Goal: Answer question/provide support: Share knowledge or assist other users

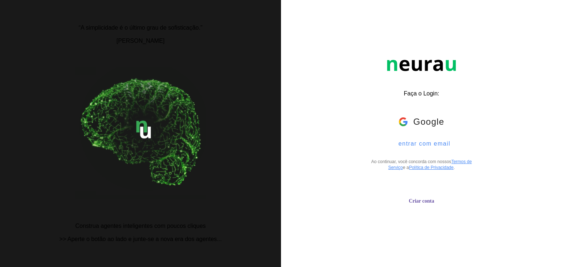
click at [412, 147] on span "entrar com email" at bounding box center [421, 143] width 58 height 7
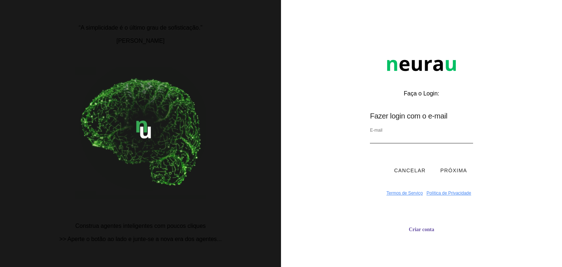
click at [406, 140] on input "email" at bounding box center [421, 138] width 103 height 10
type input "[EMAIL_ADDRESS][DOMAIN_NAME]"
click at [444, 174] on button "Próxima" at bounding box center [453, 170] width 38 height 22
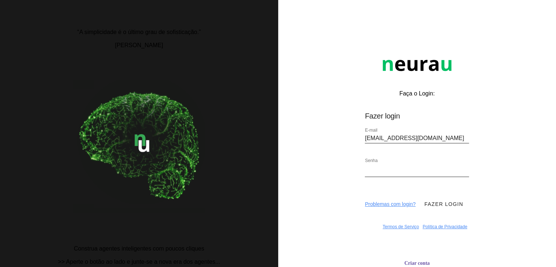
click at [431, 209] on button "Fazer login" at bounding box center [444, 204] width 50 height 22
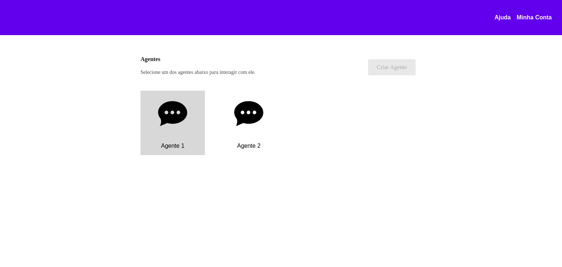
click at [187, 149] on div "Agente 1" at bounding box center [172, 146] width 64 height 18
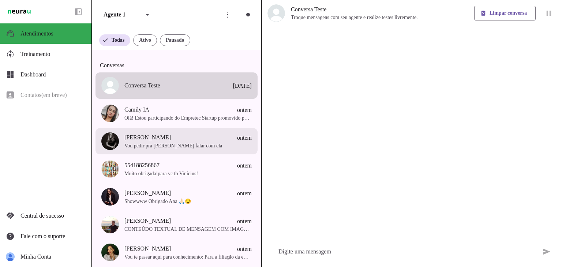
click at [180, 148] on span "Vou pedir pra [PERSON_NAME] falar com ela" at bounding box center [187, 145] width 127 height 7
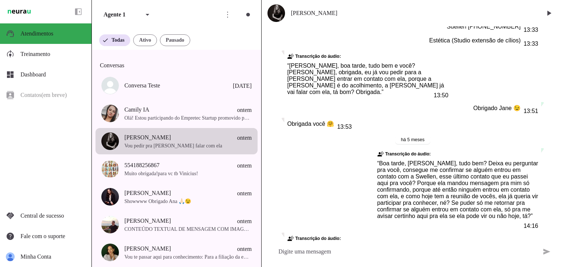
scroll to position [371, 0]
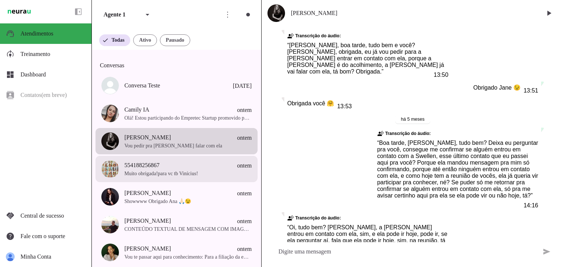
click at [172, 170] on span "554188256867 ontem" at bounding box center [187, 165] width 127 height 9
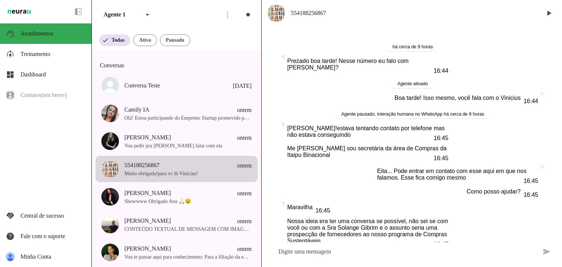
drag, startPoint x: 312, startPoint y: 145, endPoint x: 333, endPoint y: 145, distance: 20.8
click at [0, 0] on slot "Me [PERSON_NAME] sou secretária da área de Compras da Itaipu Binacional" at bounding box center [0, 0] width 0 height 0
drag, startPoint x: 340, startPoint y: 14, endPoint x: 296, endPoint y: 16, distance: 43.6
click at [296, 16] on span "554188256867" at bounding box center [413, 13] width 245 height 9
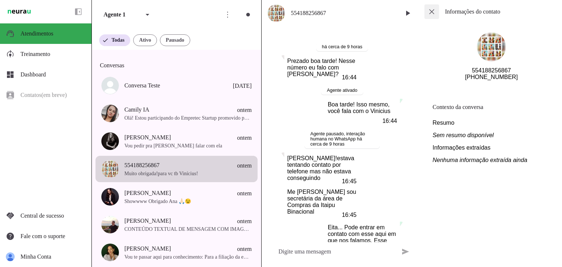
click at [433, 15] on span at bounding box center [432, 12] width 18 height 18
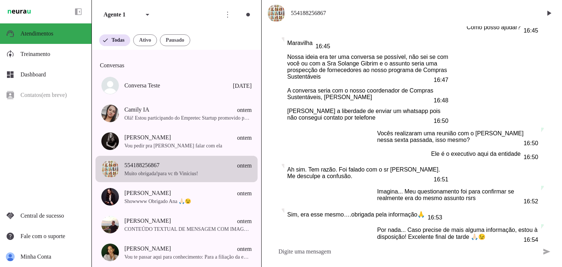
scroll to position [172, 0]
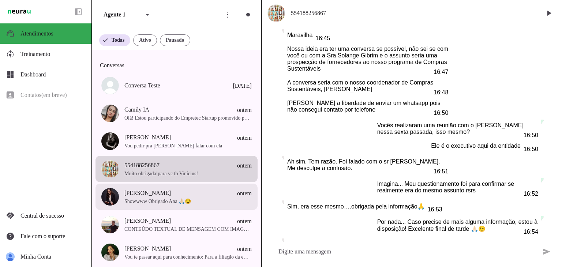
click at [147, 197] on span "[PERSON_NAME]" at bounding box center [147, 193] width 46 height 9
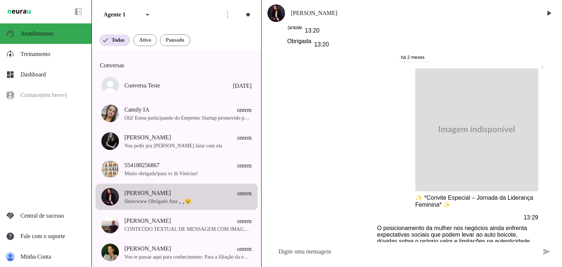
scroll to position [934, 0]
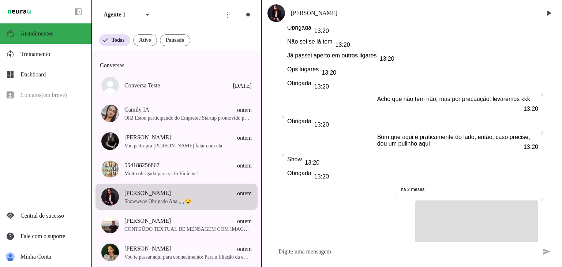
click at [296, 13] on span "[PERSON_NAME]" at bounding box center [413, 13] width 245 height 9
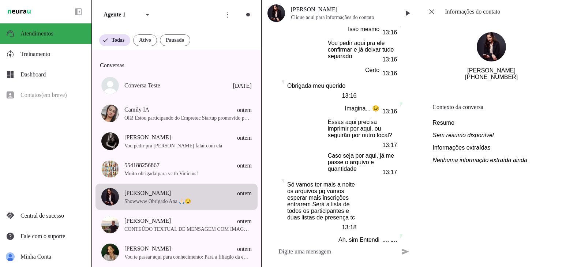
scroll to position [1525, 0]
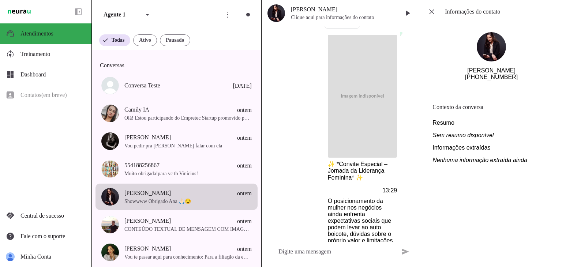
click at [491, 50] on img at bounding box center [490, 46] width 29 height 29
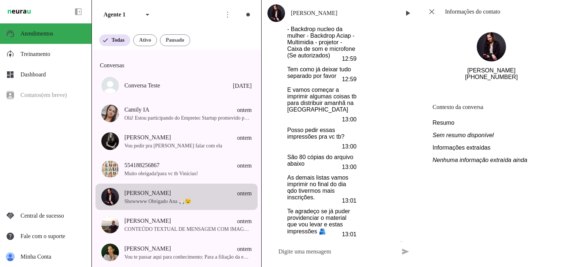
scroll to position [551, 0]
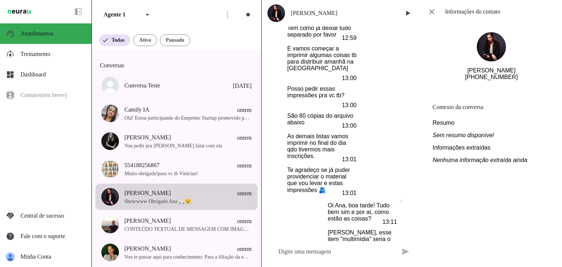
drag, startPoint x: 519, startPoint y: 79, endPoint x: 481, endPoint y: 84, distance: 38.7
click at [481, 84] on section "[PERSON_NAME] [PHONE_NUMBER]" at bounding box center [490, 56] width 129 height 66
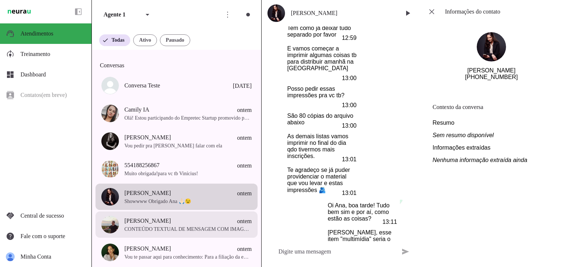
click at [183, 226] on span "[PERSON_NAME] ontem" at bounding box center [187, 220] width 127 height 9
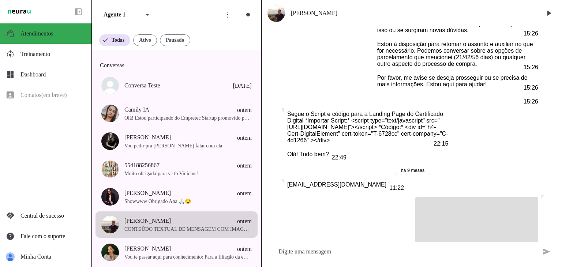
scroll to position [844, 0]
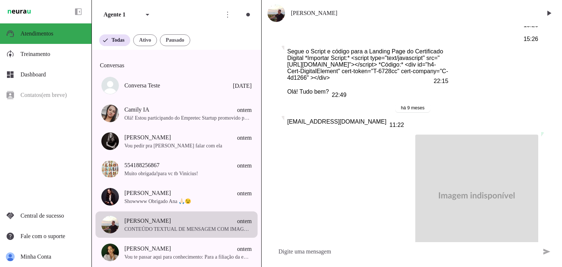
drag, startPoint x: 287, startPoint y: 141, endPoint x: 359, endPoint y: 141, distance: 71.3
click at [0, 0] on slot "[EMAIL_ADDRESS][DOMAIN_NAME]" at bounding box center [0, 0] width 0 height 0
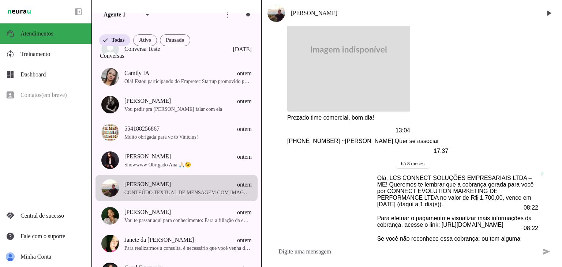
scroll to position [1445, 0]
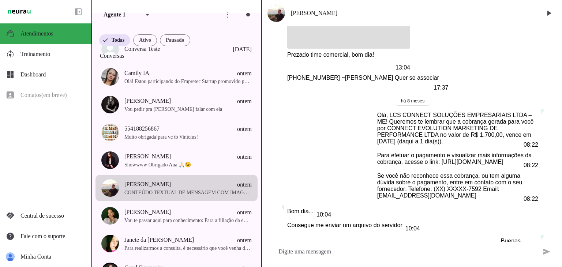
drag, startPoint x: 297, startPoint y: 95, endPoint x: 328, endPoint y: 97, distance: 31.5
click at [0, 0] on slot "[PHONE_NUMBER] ~[PERSON_NAME] Quer se associar" at bounding box center [0, 0] width 0 height 0
click at [333, 168] on div "Agente pausado, interação humana no WhatsApp há 9 meses Agente ativado Agente p…" at bounding box center [411, 134] width 300 height 216
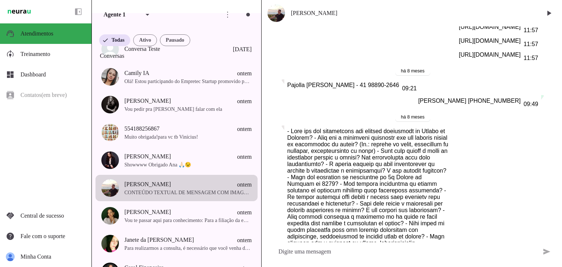
scroll to position [1935, 0]
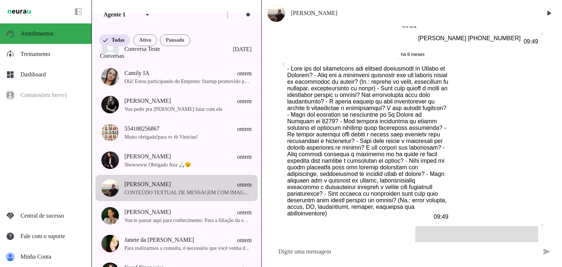
drag, startPoint x: 317, startPoint y: 53, endPoint x: 286, endPoint y: 52, distance: 31.1
click at [286, 30] on whatsapp-message-bubble "Pajolla [PERSON_NAME] - 41 98890-2646 09:21" at bounding box center [351, 23] width 135 height 13
drag, startPoint x: 320, startPoint y: 51, endPoint x: 358, endPoint y: 53, distance: 37.3
click at [358, 29] on div "Pajolla [PERSON_NAME] - 41 98890-2646 09:21" at bounding box center [351, 24] width 129 height 10
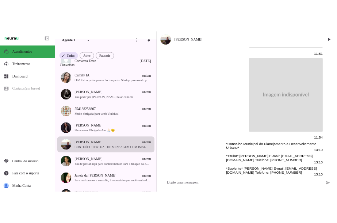
scroll to position [3162, 0]
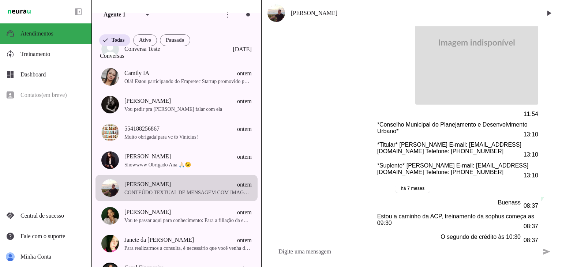
drag, startPoint x: 395, startPoint y: 115, endPoint x: 448, endPoint y: 117, distance: 53.0
click at [0, 0] on slot "*Titular* [PERSON_NAME] E-mail: [EMAIL_ADDRESS][DOMAIN_NAME] Telefone: [PHONE_N…" at bounding box center [0, 0] width 0 height 0
drag, startPoint x: 442, startPoint y: 122, endPoint x: 397, endPoint y: 123, distance: 44.6
click at [397, 141] on div "*Titular* [PERSON_NAME] E-mail: [EMAIL_ADDRESS][DOMAIN_NAME] Telefone: [PHONE_N…" at bounding box center [457, 149] width 161 height 16
drag, startPoint x: 378, startPoint y: 95, endPoint x: 528, endPoint y: 94, distance: 149.2
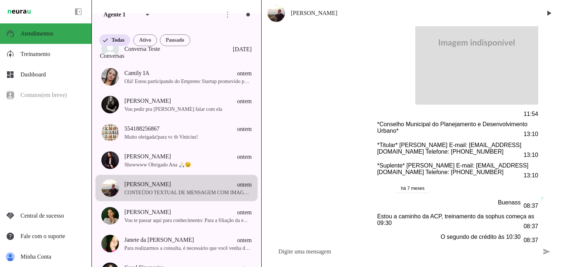
click at [0, 0] on slot "*Conselho Municipal do Planejamento e Desenvolvimento Urbano*" at bounding box center [0, 0] width 0 height 0
drag, startPoint x: 466, startPoint y: 116, endPoint x: 528, endPoint y: 117, distance: 61.4
click at [528, 141] on div "*Titular* [PERSON_NAME] E-mail: [EMAIL_ADDRESS][DOMAIN_NAME] Telefone: [PHONE_N…" at bounding box center [457, 149] width 161 height 16
drag, startPoint x: 402, startPoint y: 136, endPoint x: 470, endPoint y: 133, distance: 68.4
click at [0, 0] on slot "*Suplente* [PERSON_NAME] E-mail: [EMAIL_ADDRESS][DOMAIN_NAME] Telefone: [PHONE_…" at bounding box center [0, 0] width 0 height 0
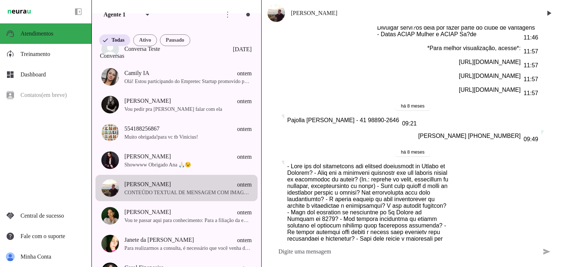
scroll to position [1900, 0]
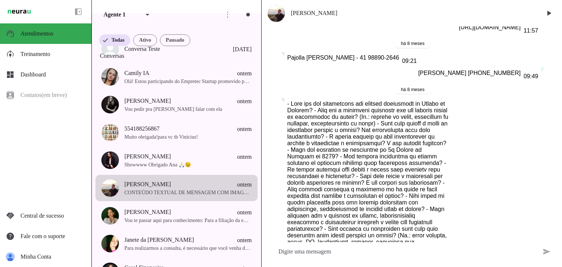
drag, startPoint x: 490, startPoint y: 103, endPoint x: 519, endPoint y: 103, distance: 29.2
click at [0, 0] on slot "[PERSON_NAME] [PHONE_NUMBER]" at bounding box center [0, 0] width 0 height 0
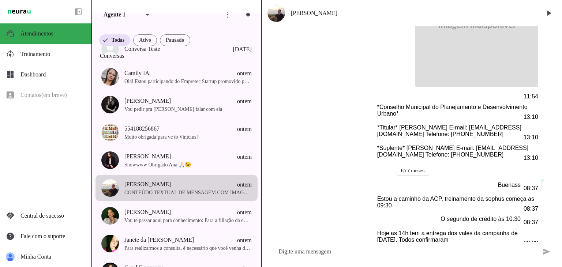
scroll to position [3242, 0]
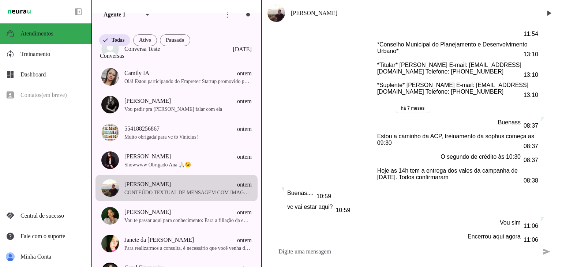
drag, startPoint x: 506, startPoint y: 62, endPoint x: 464, endPoint y: 63, distance: 42.8
click at [464, 82] on div "*Suplente* [PERSON_NAME] E-mail: [EMAIL_ADDRESS][DOMAIN_NAME] Telefone: [PHONE_…" at bounding box center [457, 90] width 161 height 16
drag, startPoint x: 376, startPoint y: 64, endPoint x: 440, endPoint y: 60, distance: 64.4
click at [0, 0] on slot "*Suplente* [PERSON_NAME] E-mail: [EMAIL_ADDRESS][DOMAIN_NAME] Telefone: [PHONE_…" at bounding box center [0, 0] width 0 height 0
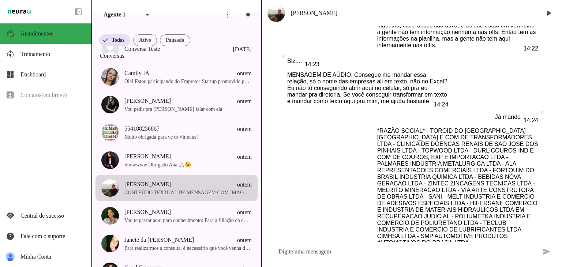
scroll to position [6297, 0]
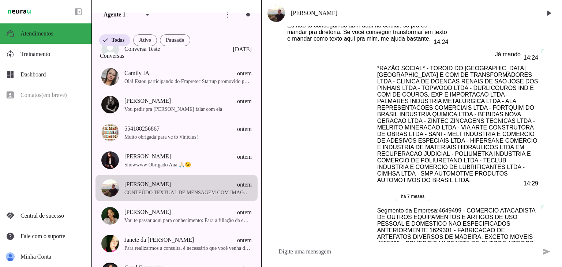
drag, startPoint x: 436, startPoint y: 100, endPoint x: 464, endPoint y: 90, distance: 30.1
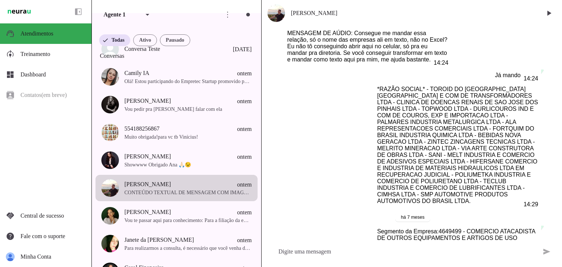
scroll to position [6339, 0]
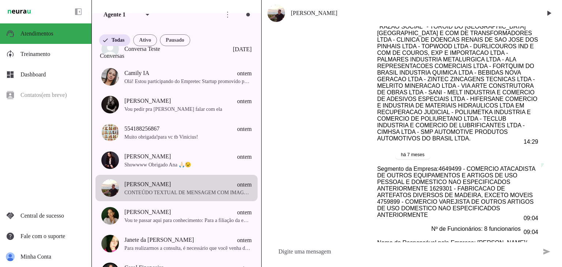
drag, startPoint x: 488, startPoint y: 71, endPoint x: 520, endPoint y: 73, distance: 31.9
click at [0, 0] on slot "Telefone:[PHONE_NUMBER]" at bounding box center [0, 0] width 0 height 0
drag, startPoint x: 394, startPoint y: 85, endPoint x: 534, endPoint y: 87, distance: 140.0
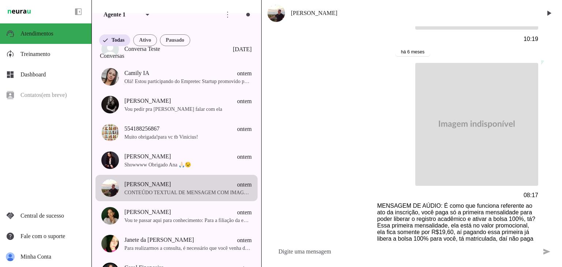
scroll to position [7352, 0]
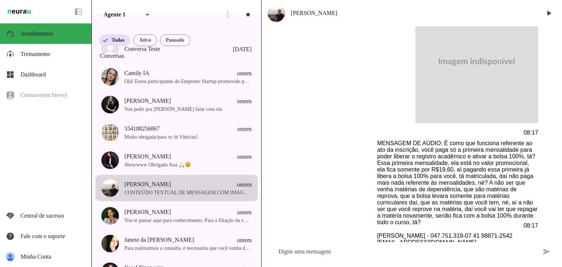
drag, startPoint x: 376, startPoint y: 66, endPoint x: 437, endPoint y: 68, distance: 61.4
click at [0, 0] on slot "[PERSON_NAME] - 047.751.319-07 41 98871-2542 [EMAIL_ADDRESS][DOMAIN_NAME]" at bounding box center [0, 0] width 0 height 0
drag, startPoint x: 480, startPoint y: 68, endPoint x: 514, endPoint y: 68, distance: 33.3
click at [514, 233] on div "[PERSON_NAME] - 047.751.319-07 41 98871-2542 [EMAIL_ADDRESS][DOMAIN_NAME] 08:19" at bounding box center [457, 241] width 161 height 16
drag, startPoint x: 427, startPoint y: 74, endPoint x: 374, endPoint y: 78, distance: 52.4
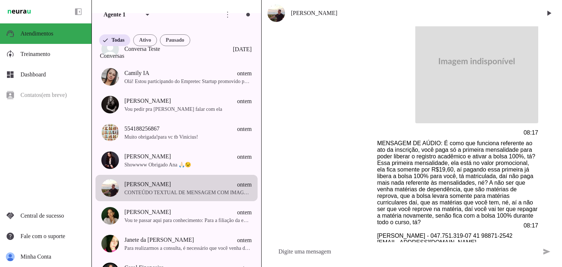
click at [374, 230] on whatsapp-message-bubble "[PERSON_NAME] - 047.751.319-07 41 98871-2542 [EMAIL_ADDRESS][DOMAIN_NAME] 08:19" at bounding box center [457, 239] width 167 height 19
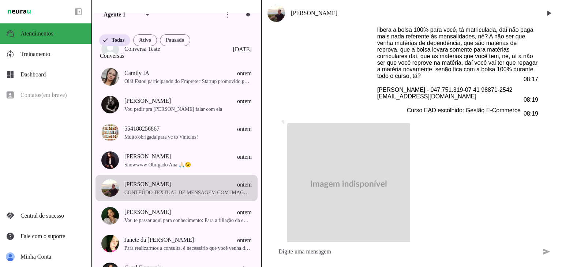
scroll to position [7560, 0]
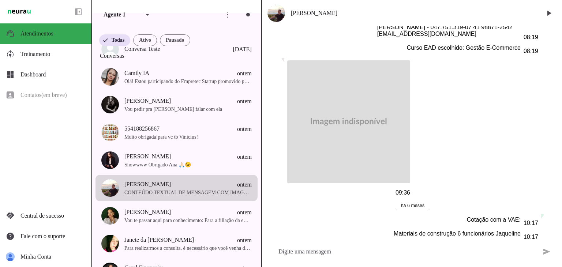
drag, startPoint x: 465, startPoint y: 78, endPoint x: 521, endPoint y: 79, distance: 55.6
click at [521, 242] on whatsapp-message-bubble "[EMAIL_ADDRESS][DOMAIN_NAME] 10:17" at bounding box center [479, 248] width 122 height 13
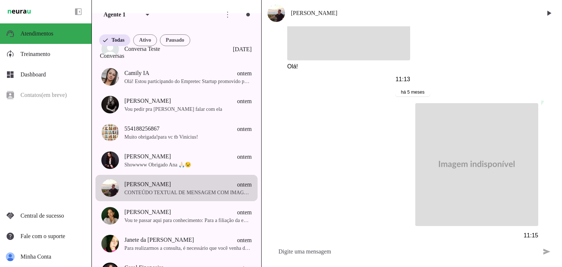
scroll to position [12030, 0]
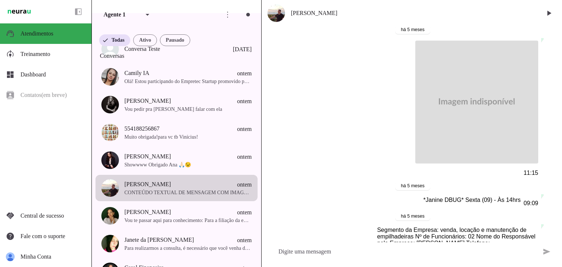
drag, startPoint x: 399, startPoint y: 99, endPoint x: 442, endPoint y: 101, distance: 42.4
click at [0, 0] on slot "Segmento da Empresa: venda, locação e manutenção de empilhadeiras Nº de Funcion…" at bounding box center [0, 0] width 0 height 0
drag, startPoint x: 467, startPoint y: 100, endPoint x: 502, endPoint y: 101, distance: 35.1
click at [0, 0] on slot "Segmento da Empresa: venda, locação e manutenção de empilhadeiras Nº de Funcion…" at bounding box center [0, 0] width 0 height 0
drag, startPoint x: 375, startPoint y: 107, endPoint x: 468, endPoint y: 104, distance: 92.5
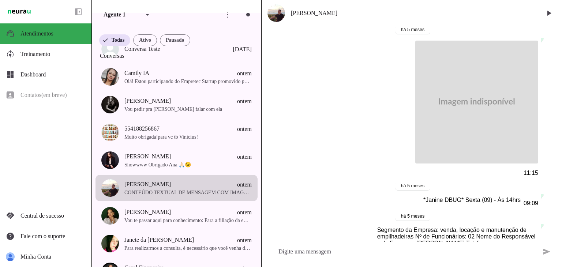
click at [0, 0] on slot "Segmento da Empresa: venda, locação e manutenção de empilhadeiras Nº de Funcion…" at bounding box center [0, 0] width 0 height 0
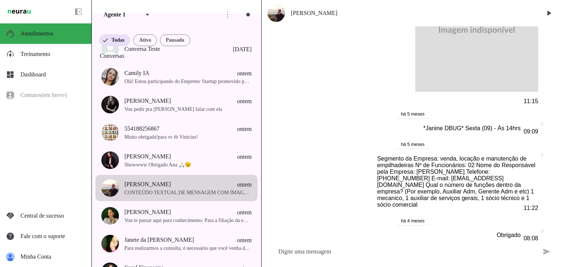
scroll to position [12166, 0]
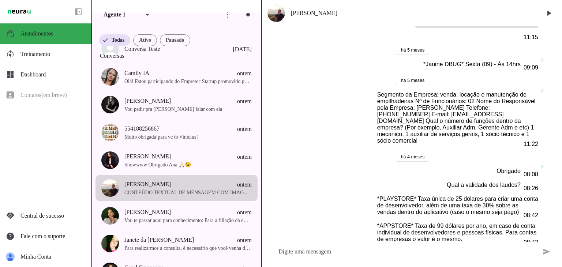
drag, startPoint x: 521, startPoint y: 123, endPoint x: 426, endPoint y: 124, distance: 94.3
click at [456, 264] on whatsapp-message-bubble "[URL][DOMAIN_NAME] 14:23" at bounding box center [498, 270] width 85 height 13
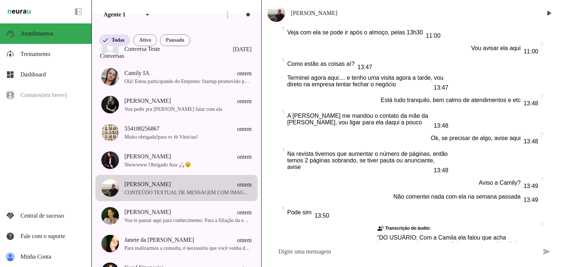
scroll to position [14385, 0]
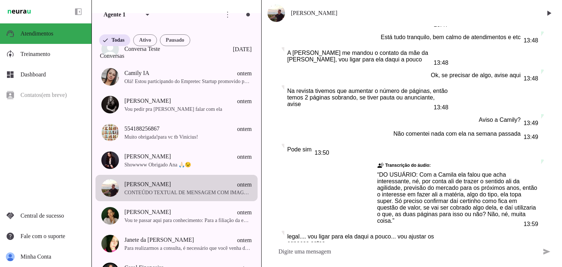
drag, startPoint x: 287, startPoint y: 132, endPoint x: 336, endPoint y: 160, distance: 56.0
click at [336, 160] on div "Agente pausado, interação humana no WhatsApp há 9 meses Agente ativado Agente p…" at bounding box center [411, 134] width 300 height 216
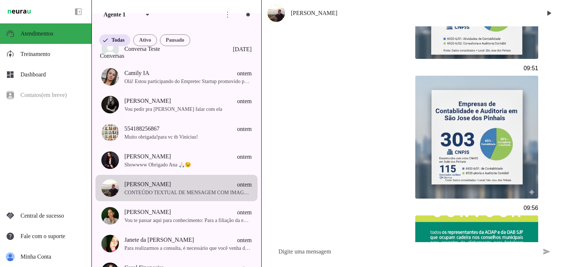
scroll to position [18588, 0]
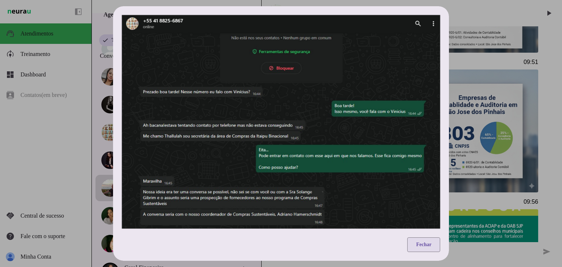
click at [424, 242] on span at bounding box center [423, 245] width 33 height 18
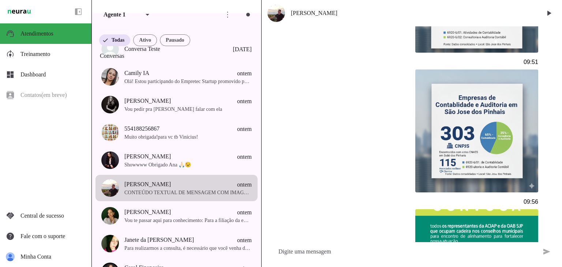
drag, startPoint x: 377, startPoint y: 106, endPoint x: 287, endPoint y: 106, distance: 89.9
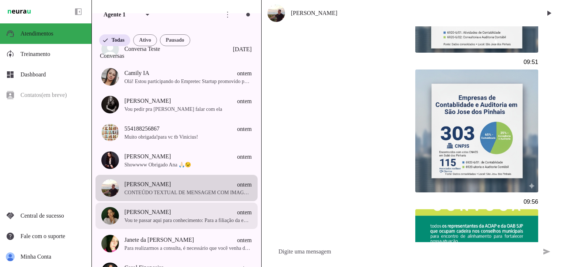
click at [193, 217] on span "[PERSON_NAME] ontem" at bounding box center [187, 212] width 127 height 9
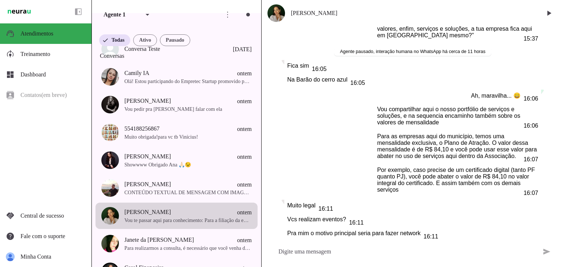
scroll to position [246, 0]
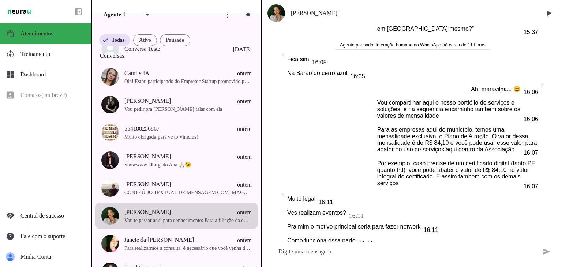
drag, startPoint x: 362, startPoint y: 14, endPoint x: 291, endPoint y: 8, distance: 71.6
click at [291, 8] on md-item "[PERSON_NAME]" at bounding box center [411, 13] width 300 height 26
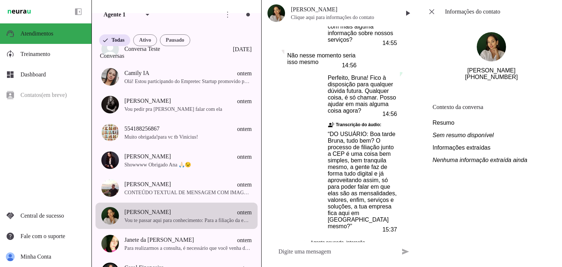
scroll to position [1173, 0]
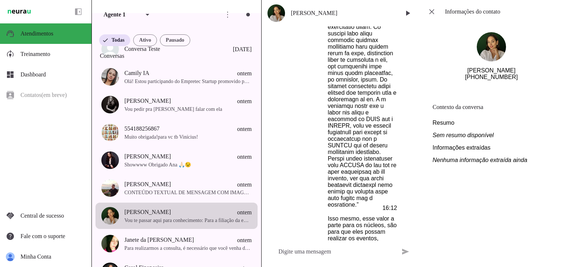
drag, startPoint x: 480, startPoint y: 83, endPoint x: 515, endPoint y: 85, distance: 34.4
click at [515, 85] on section "[PERSON_NAME] [PHONE_NUMBER]" at bounding box center [490, 56] width 129 height 66
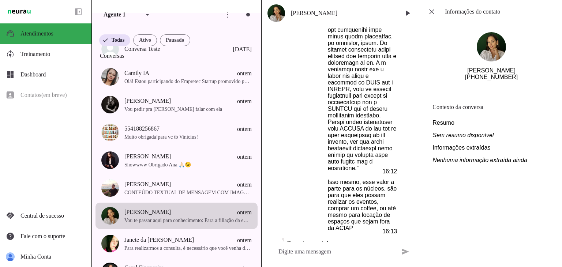
scroll to position [1275, 0]
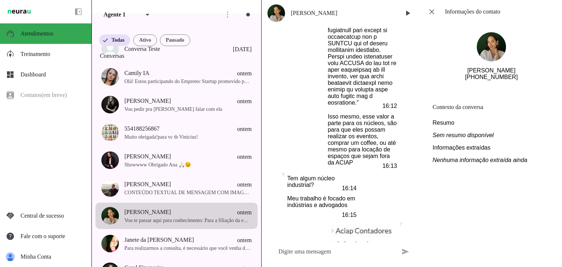
drag, startPoint x: 341, startPoint y: 136, endPoint x: 297, endPoint y: 126, distance: 45.3
click at [297, 195] on div "Meu trabalho é focado em indústrias e advogados 16:15" at bounding box center [321, 206] width 69 height 23
click at [299, 200] on div "Agente ativado há cerca de 12 horas Ola. Boa tarde 14:54 Olá! Seja muito bem-vi…" at bounding box center [340, 134] width 159 height 216
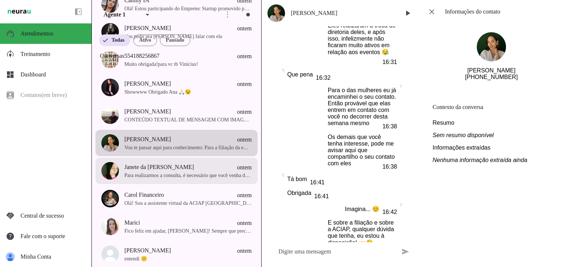
scroll to position [110, 0]
click at [166, 171] on span "Janete da [PERSON_NAME]" at bounding box center [158, 166] width 69 height 9
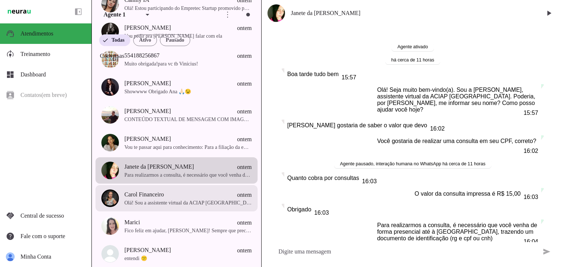
click at [177, 196] on span "Carol Financeiro ontem" at bounding box center [187, 194] width 127 height 9
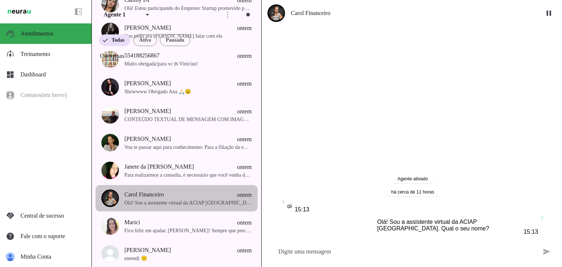
click at [112, 203] on img at bounding box center [110, 198] width 18 height 18
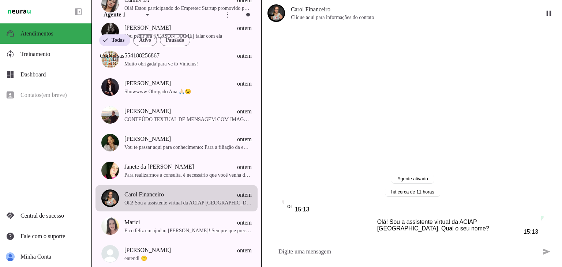
click at [271, 15] on img at bounding box center [276, 13] width 18 height 18
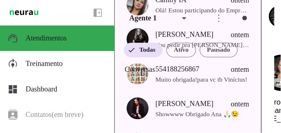
scroll to position [110, 0]
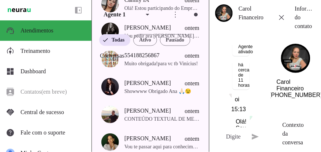
drag, startPoint x: 311, startPoint y: 70, endPoint x: 299, endPoint y: 67, distance: 12.6
click at [299, 67] on section "Carol Financeiro [PHONE_NUMBER]" at bounding box center [295, 71] width 38 height 72
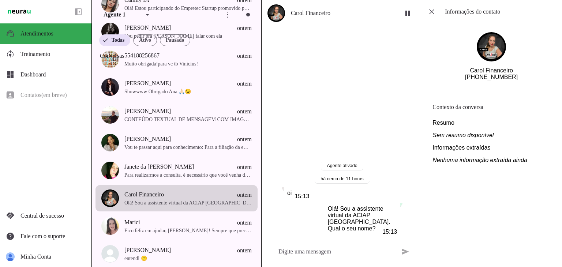
click at [349, 132] on div at bounding box center [340, 133] width 159 height 267
click at [431, 9] on span at bounding box center [432, 12] width 18 height 18
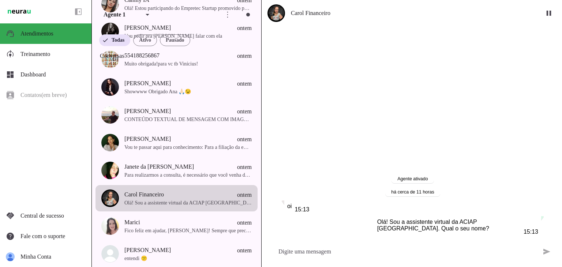
click at [299, 16] on span "Carol Financeiro" at bounding box center [413, 13] width 245 height 9
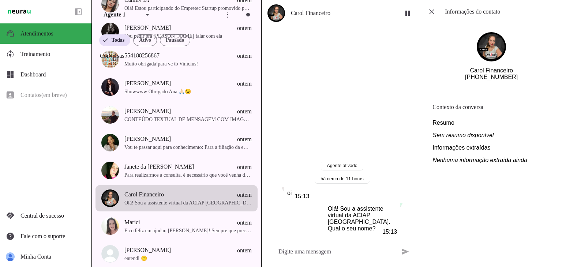
drag, startPoint x: 516, startPoint y: 82, endPoint x: 480, endPoint y: 82, distance: 36.6
click at [480, 82] on section "Carol Financeiro [PHONE_NUMBER]" at bounding box center [490, 56] width 129 height 66
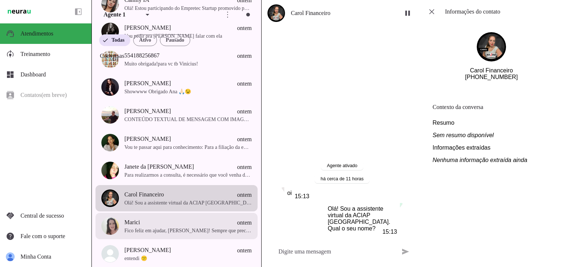
click at [143, 227] on span "Marici ontem" at bounding box center [187, 222] width 127 height 9
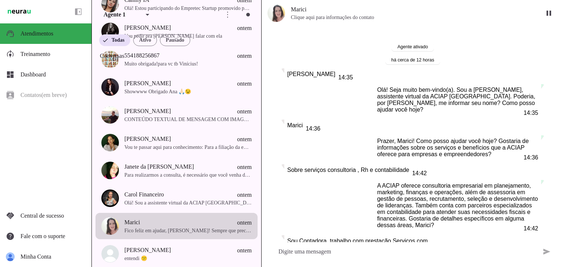
scroll to position [310, 0]
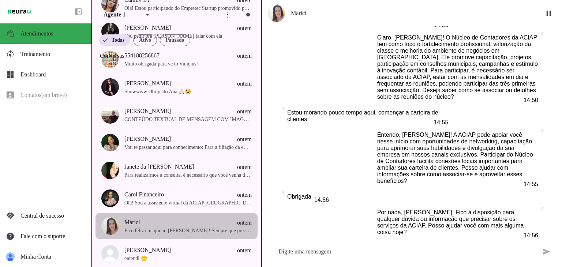
click at [135, 224] on span "Marici" at bounding box center [132, 222] width 16 height 9
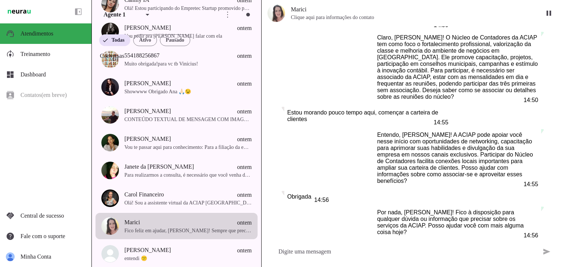
click at [429, 10] on span "Marici" at bounding box center [413, 9] width 245 height 9
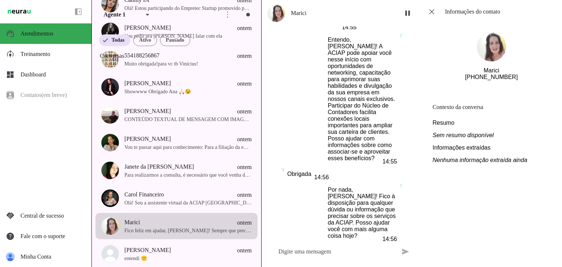
scroll to position [768, 0]
drag, startPoint x: 524, startPoint y: 83, endPoint x: 480, endPoint y: 81, distance: 43.6
click at [480, 81] on section "Marici [PHONE_NUMBER]" at bounding box center [490, 56] width 129 height 66
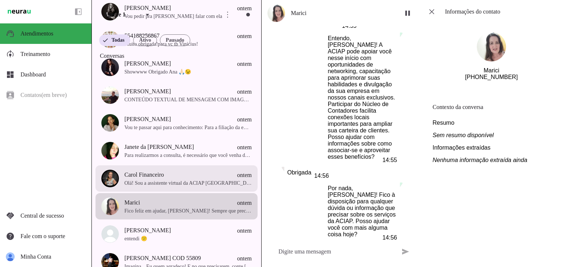
scroll to position [146, 0]
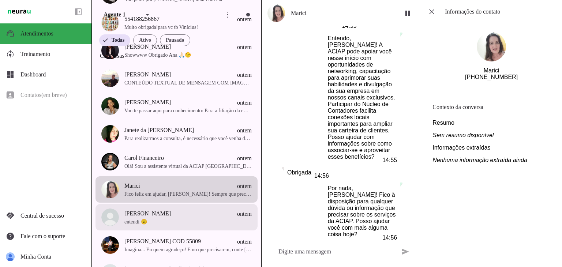
click at [159, 223] on span "entendi 😕" at bounding box center [187, 221] width 127 height 7
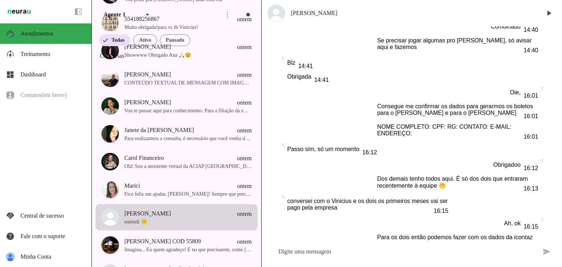
scroll to position [3488, 0]
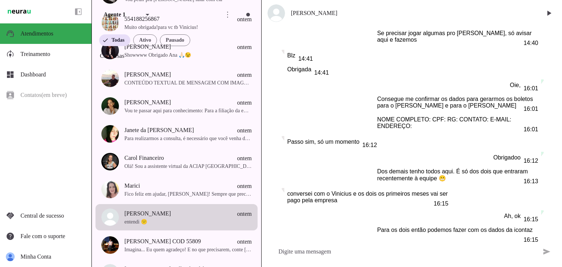
drag, startPoint x: 335, startPoint y: 11, endPoint x: 291, endPoint y: 10, distance: 43.9
click at [291, 10] on span "[PERSON_NAME]" at bounding box center [413, 13] width 245 height 9
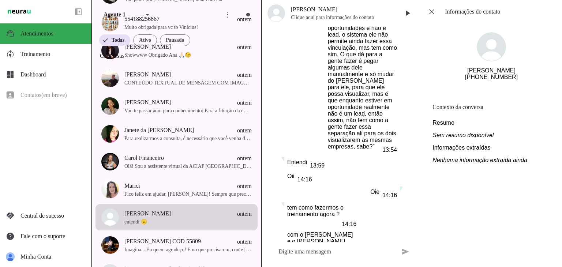
scroll to position [4804, 0]
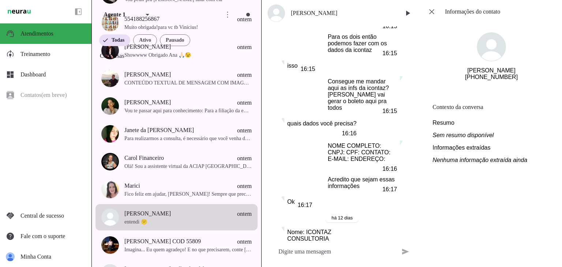
drag, startPoint x: 521, startPoint y: 80, endPoint x: 514, endPoint y: 82, distance: 6.6
click at [514, 82] on section "[PERSON_NAME] [PHONE_NUMBER]" at bounding box center [490, 56] width 129 height 66
click at [517, 84] on section "[PERSON_NAME] [PHONE_NUMBER]" at bounding box center [490, 56] width 129 height 66
drag, startPoint x: 516, startPoint y: 84, endPoint x: 490, endPoint y: 84, distance: 26.3
click at [490, 84] on section "[PERSON_NAME] [PHONE_NUMBER]" at bounding box center [490, 56] width 129 height 66
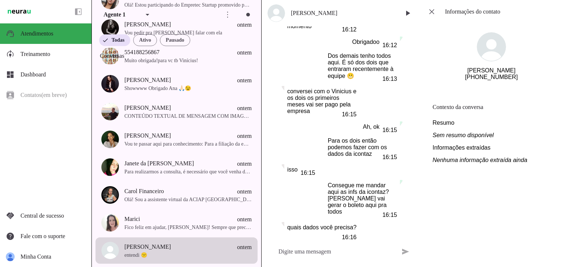
scroll to position [73, 0]
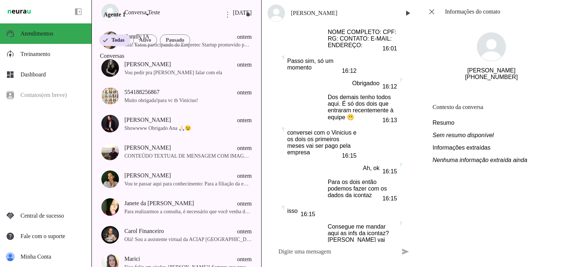
click at [342, 106] on div "há 21 dias [URL][DOMAIN_NAME] 10:04 Agente ativado Agente pausado, interação hu…" at bounding box center [340, 134] width 159 height 216
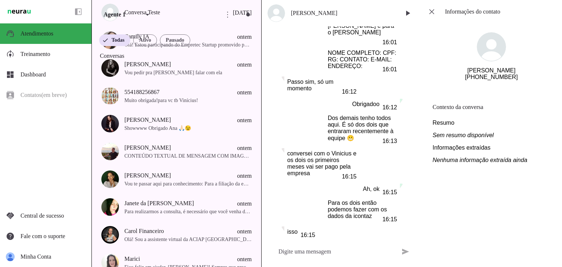
scroll to position [4727, 0]
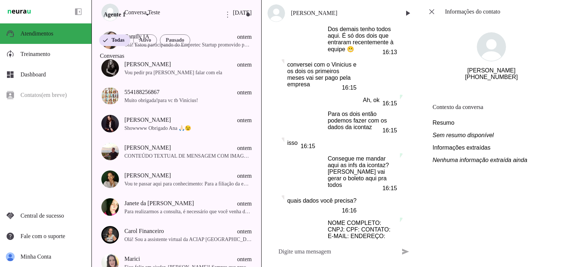
click at [328, 65] on div "há 21 dias [URL][DOMAIN_NAME] 10:04 Agente ativado Agente pausado, interação hu…" at bounding box center [340, 134] width 159 height 216
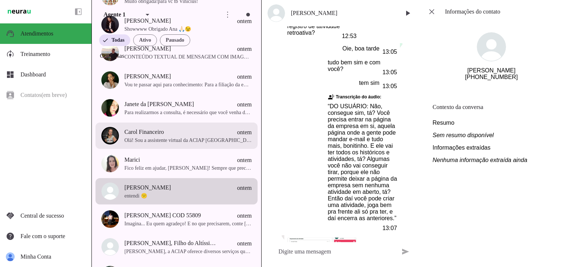
scroll to position [183, 0]
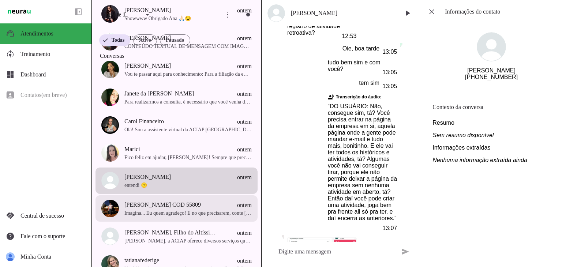
click at [171, 217] on span "Imagina... Eu quem agradeço! E no que precisarem, conte [PERSON_NAME] 🫱🏻‍🫲🏻😉" at bounding box center [187, 212] width 127 height 7
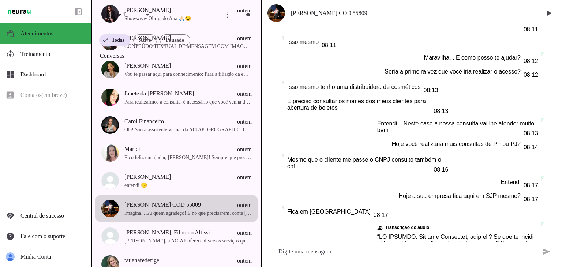
scroll to position [148, 0]
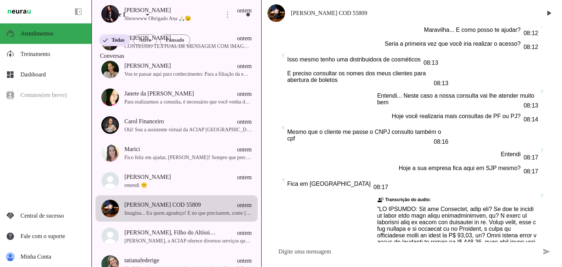
click at [309, 12] on span "[PERSON_NAME] COD 55809" at bounding box center [413, 13] width 245 height 9
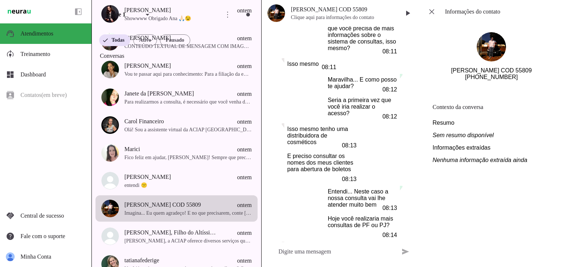
scroll to position [3281, 0]
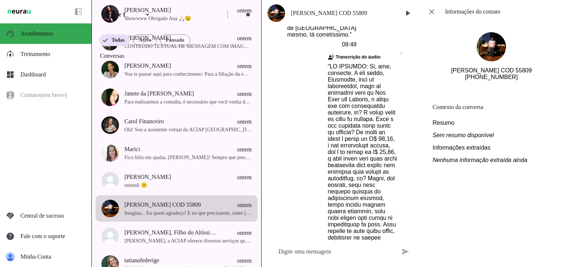
drag, startPoint x: 445, startPoint y: 71, endPoint x: 488, endPoint y: 74, distance: 43.6
click at [488, 74] on section "[PERSON_NAME] COD 55809 [PHONE_NUMBER]" at bounding box center [490, 56] width 129 height 66
drag, startPoint x: 518, startPoint y: 81, endPoint x: 500, endPoint y: 84, distance: 17.7
click at [488, 83] on section "[PERSON_NAME] COD 55809 [PHONE_NUMBER]" at bounding box center [490, 56] width 129 height 66
drag, startPoint x: 515, startPoint y: 84, endPoint x: 480, endPoint y: 83, distance: 34.7
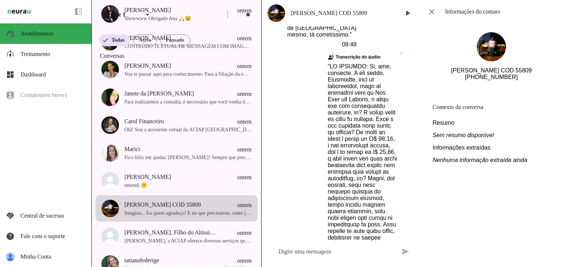
click at [480, 83] on section "[PERSON_NAME] COD 55809 [PHONE_NUMBER]" at bounding box center [490, 56] width 129 height 66
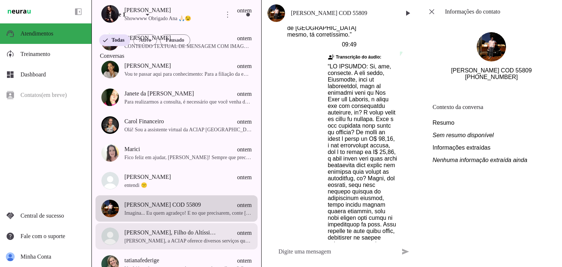
click at [191, 243] on span "[PERSON_NAME], a ACIAP oferece diversos serviços que podem ajudar seu negócio, …" at bounding box center [187, 240] width 127 height 7
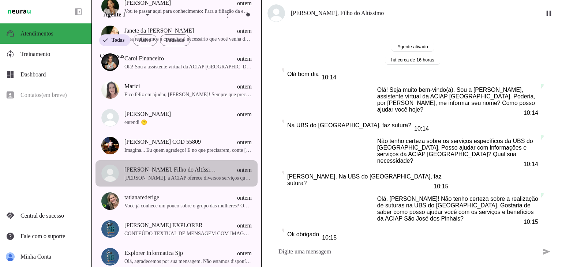
scroll to position [292, 0]
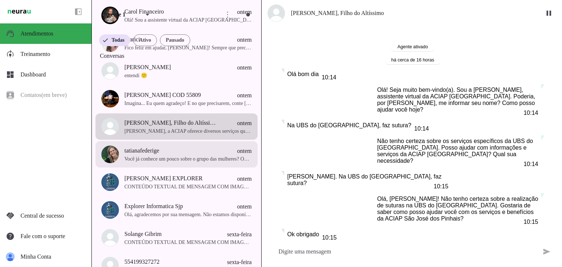
click at [185, 162] on span "Você já conhece um pouco sobre o grupo das mulheres? Ou seria o primeiro contat…" at bounding box center [187, 158] width 127 height 7
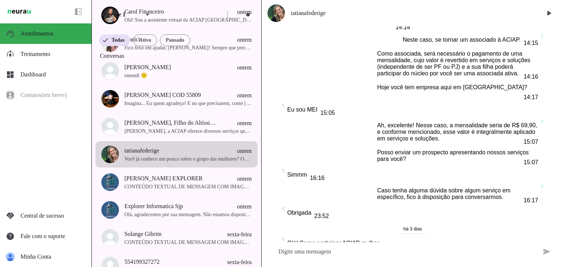
scroll to position [653, 0]
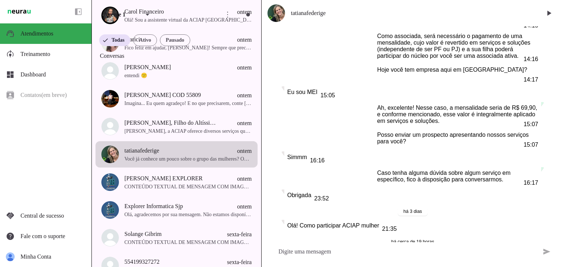
click at [296, 15] on span "tatianafederige" at bounding box center [413, 13] width 245 height 9
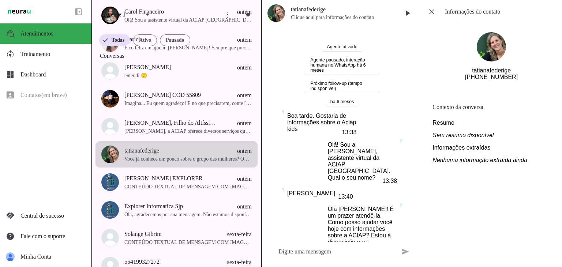
drag, startPoint x: 522, startPoint y: 84, endPoint x: 510, endPoint y: 87, distance: 12.4
click at [493, 85] on section "tatianafederige [PHONE_NUMBER]" at bounding box center [490, 56] width 129 height 66
click at [515, 82] on section "tatianafederige [PHONE_NUMBER]" at bounding box center [490, 56] width 129 height 66
drag, startPoint x: 515, startPoint y: 82, endPoint x: 483, endPoint y: 82, distance: 31.8
click at [483, 82] on section "tatianafederige [PHONE_NUMBER]" at bounding box center [490, 56] width 129 height 66
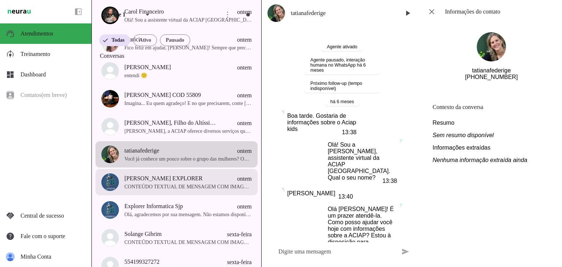
click at [222, 190] on span "CONTEÚDO TEXTUAL DE MENSAGEM COM IMAGEM (URL [URL][DOMAIN_NAME]) : Olá [PERSON_…" at bounding box center [187, 186] width 127 height 7
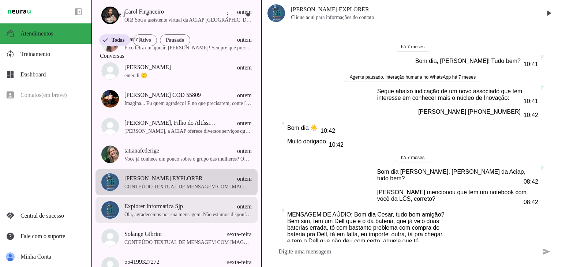
scroll to position [3596, 0]
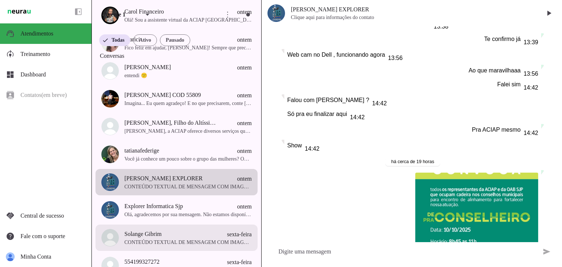
click at [196, 239] on span "Solange Gibrim sexta-feira" at bounding box center [187, 234] width 127 height 9
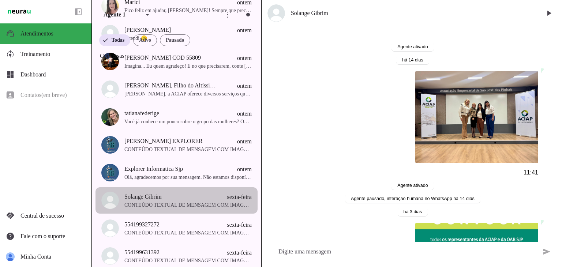
scroll to position [366, 0]
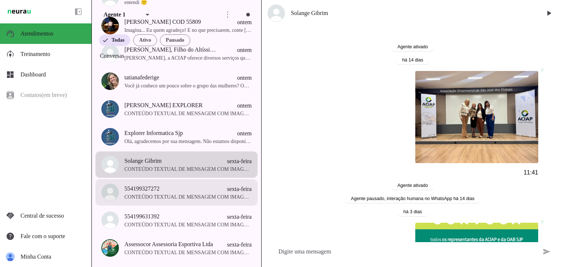
click at [177, 199] on span "CONTEÚDO TEXTUAL DE MENSAGEM COM IMAGEM (URL [URL][DOMAIN_NAME]) : Olá [PERSON_…" at bounding box center [187, 196] width 127 height 7
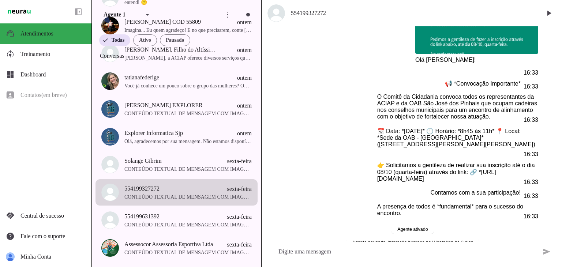
scroll to position [136, 0]
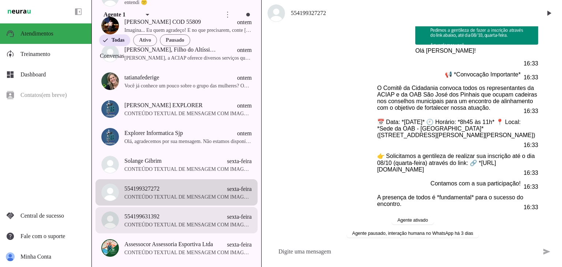
click at [174, 221] on span "554199631392 sexta-feira" at bounding box center [187, 216] width 127 height 9
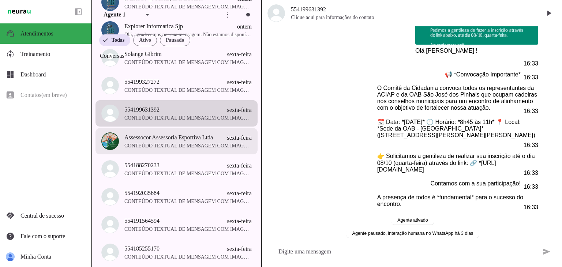
scroll to position [475, 0]
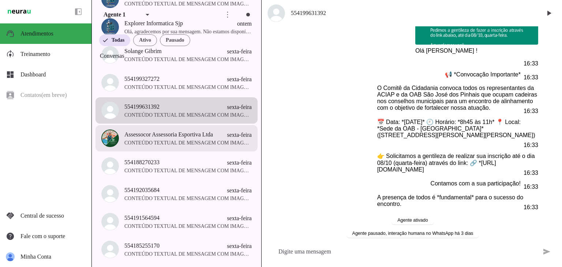
click at [187, 146] on span "CONTEÚDO TEXTUAL DE MENSAGEM COM IMAGEM (URL [URL][DOMAIN_NAME]) : Olá [PHONE_N…" at bounding box center [187, 142] width 127 height 7
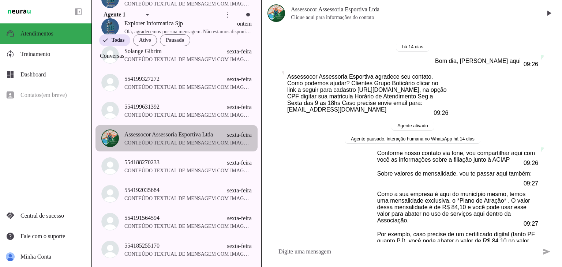
scroll to position [828, 0]
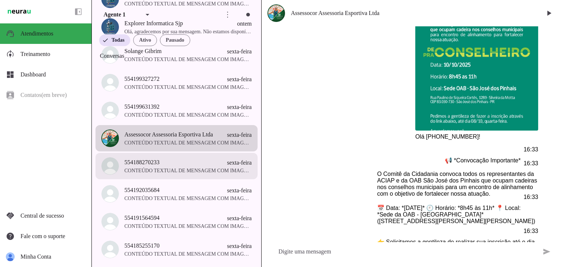
click at [194, 179] on md-item "554188270233 sexta-feira" at bounding box center [176, 166] width 162 height 26
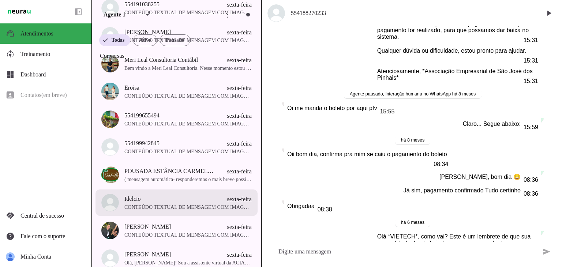
scroll to position [804, 0]
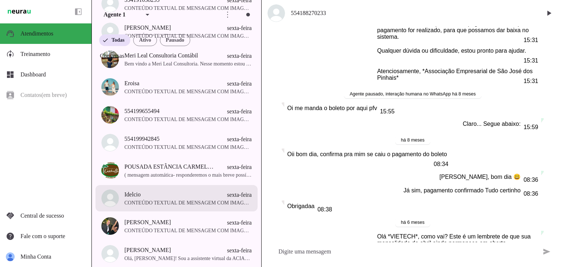
click at [155, 207] on span "CONTEÚDO TEXTUAL DE MENSAGEM COM IMAGEM (URL [URL][DOMAIN_NAME]) : Olá Idelcio …" at bounding box center [187, 202] width 127 height 7
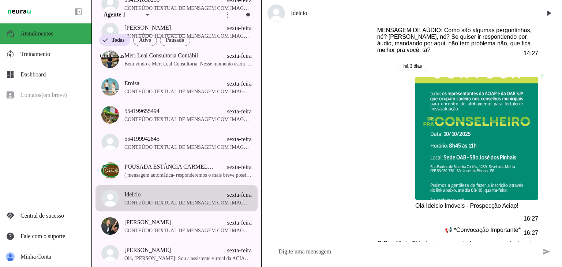
scroll to position [461, 0]
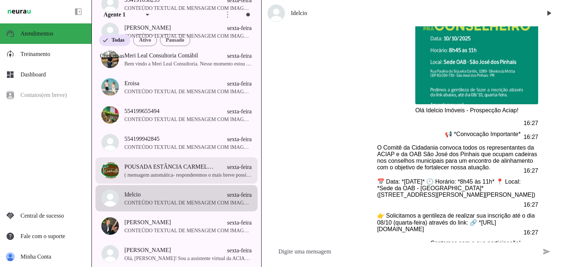
click at [165, 171] on span "POUSADA ESTÂNCIA CARMELLO ECOLODGE" at bounding box center [170, 166] width 92 height 9
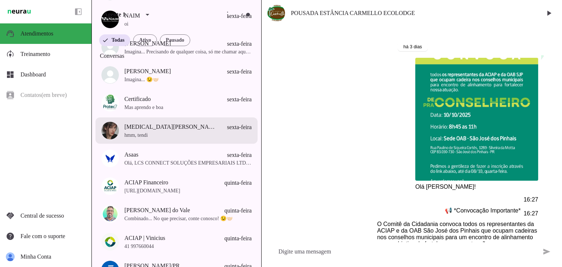
scroll to position [1243, 0]
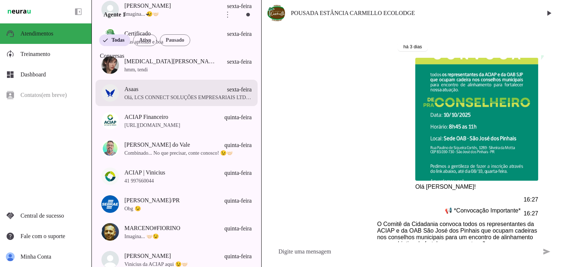
click at [177, 101] on span "Olá, LCS CONNECT SOLUÇÕES EMPRESARIAIS LTDA – ME! Queremos te lembrar que a cob…" at bounding box center [187, 97] width 127 height 7
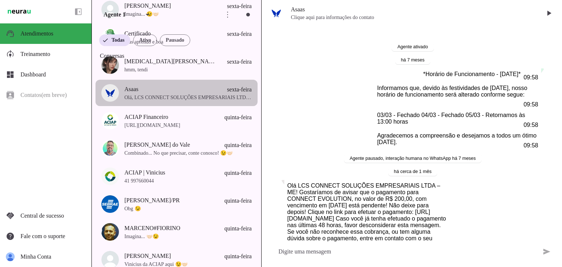
scroll to position [1318, 0]
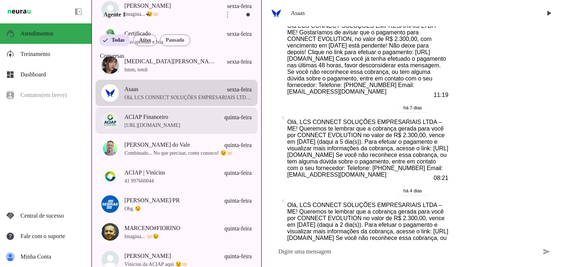
click at [169, 129] on span "[URL][DOMAIN_NAME]" at bounding box center [187, 125] width 127 height 7
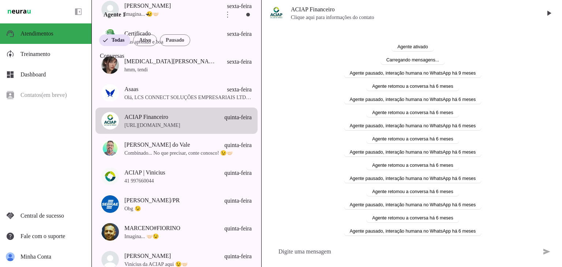
click at [157, 155] on span "Combinado... No que precisar, conte conosco! 😉🤝🏻" at bounding box center [187, 153] width 127 height 7
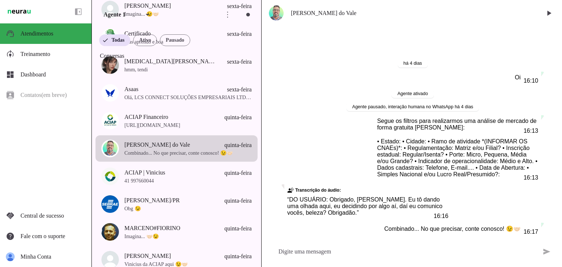
scroll to position [1353, 0]
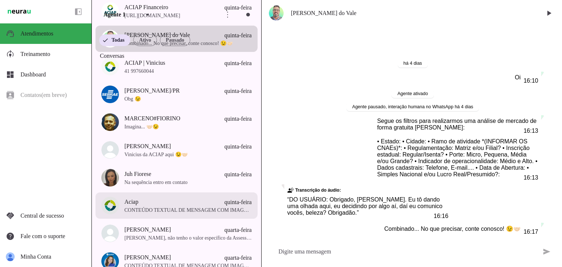
click at [206, 205] on span "Aciap quinta-feira" at bounding box center [187, 201] width 127 height 9
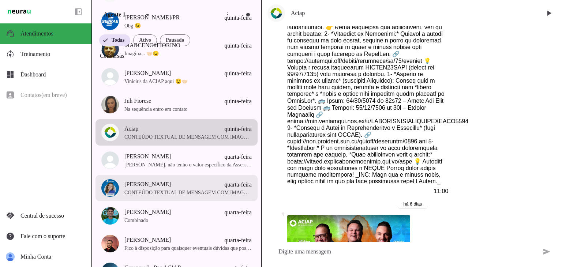
scroll to position [1462, 0]
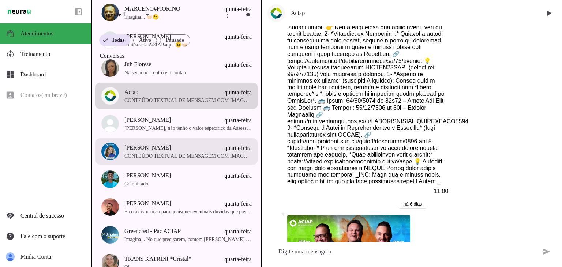
click at [162, 152] on span "[PERSON_NAME] quarta-feira" at bounding box center [187, 147] width 127 height 9
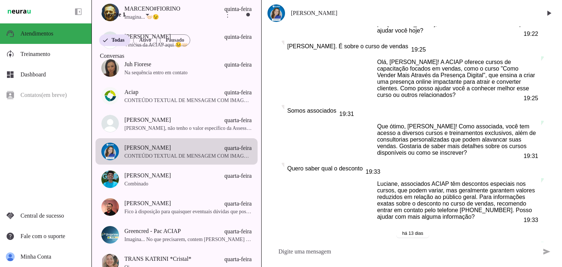
scroll to position [86, 0]
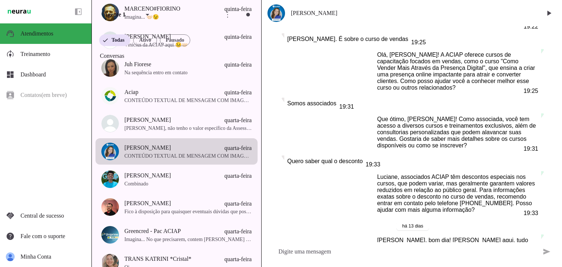
drag, startPoint x: 322, startPoint y: 14, endPoint x: 291, endPoint y: 18, distance: 31.4
click at [291, 18] on md-item "[PERSON_NAME]" at bounding box center [411, 13] width 300 height 26
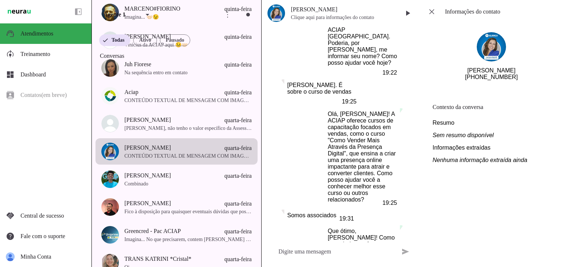
scroll to position [429, 0]
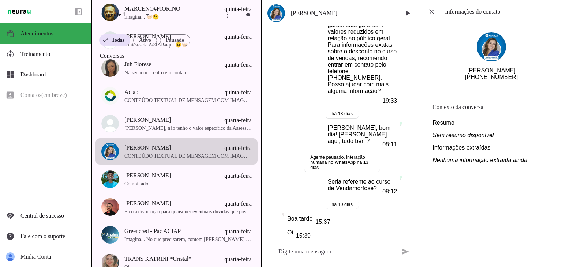
drag, startPoint x: 524, startPoint y: 81, endPoint x: 480, endPoint y: 84, distance: 44.3
click at [480, 84] on section "[PERSON_NAME] [PHONE_NUMBER]" at bounding box center [490, 56] width 129 height 66
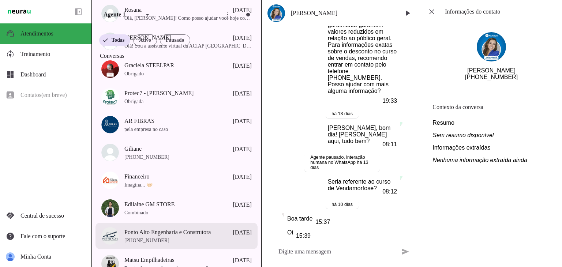
scroll to position [1938, 0]
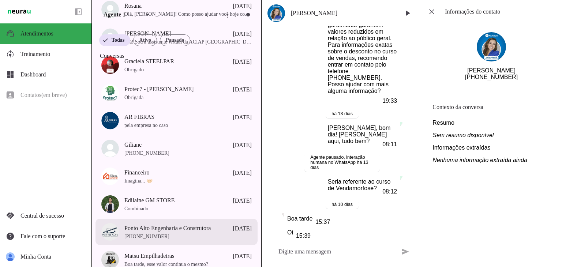
click at [154, 233] on span "Ponto Alto Engenharia e Construtora" at bounding box center [167, 228] width 86 height 9
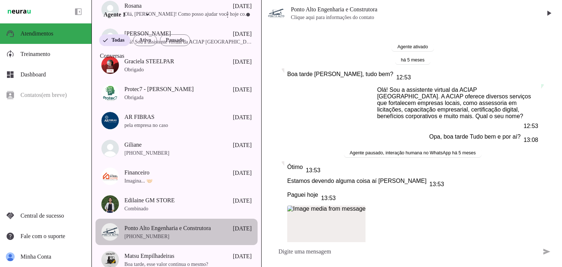
scroll to position [4607, 0]
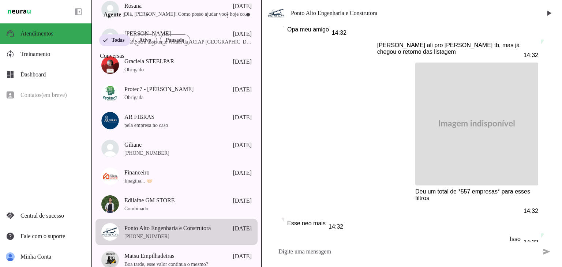
drag, startPoint x: 393, startPoint y: 15, endPoint x: 291, endPoint y: 9, distance: 102.2
click at [291, 9] on span "Ponto Alto Engenharia e Construtora" at bounding box center [413, 13] width 245 height 9
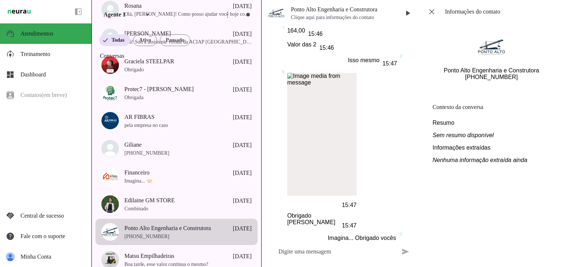
scroll to position [7115, 0]
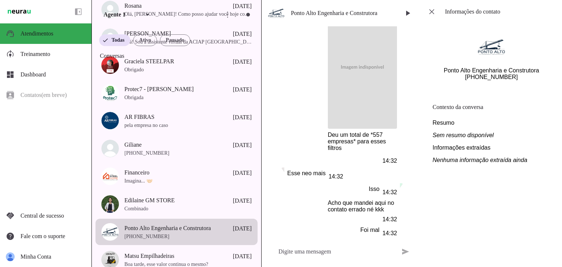
drag, startPoint x: 518, startPoint y: 94, endPoint x: 480, endPoint y: 95, distance: 38.0
click at [480, 89] on section "Ponto Alto Engenharia e Construtora [PHONE_NUMBER]" at bounding box center [490, 56] width 129 height 66
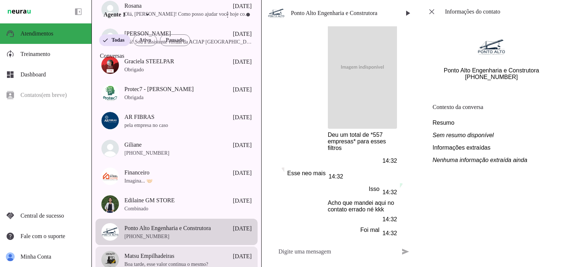
click at [186, 253] on md-item "Matsu Empilhadeiras [DATE] Boa tarde, esse valor continua o mesmo?" at bounding box center [176, 259] width 162 height 26
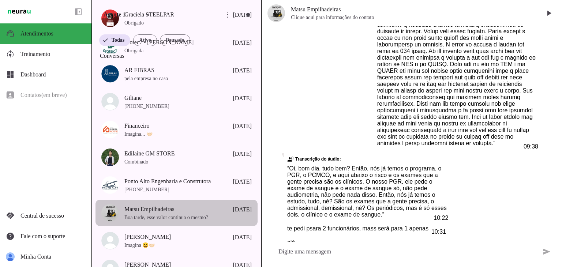
scroll to position [2011, 0]
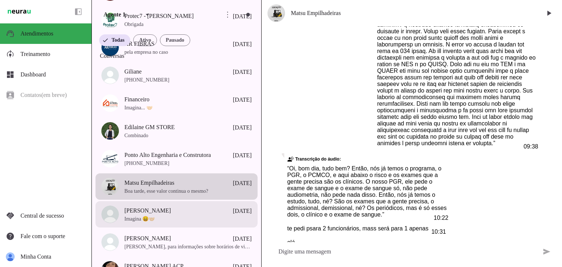
click at [193, 222] on span "Imagina 😄🤝🏻" at bounding box center [187, 218] width 127 height 7
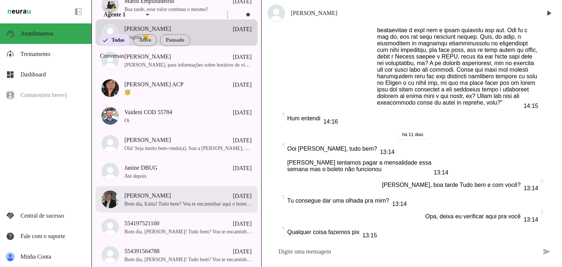
scroll to position [2193, 0]
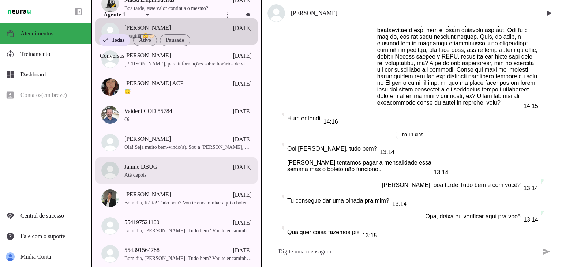
click at [225, 178] on span "Até depois" at bounding box center [187, 174] width 127 height 7
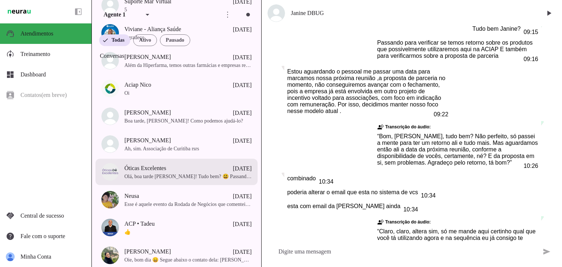
scroll to position [2669, 0]
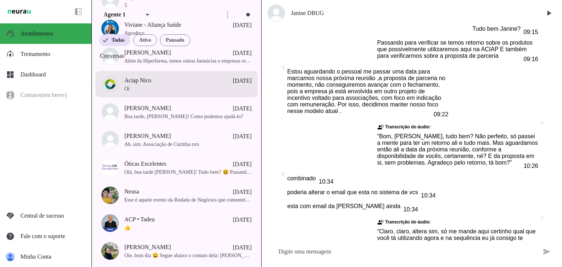
click at [173, 85] on span "Aciap Nico [DATE]" at bounding box center [187, 80] width 127 height 9
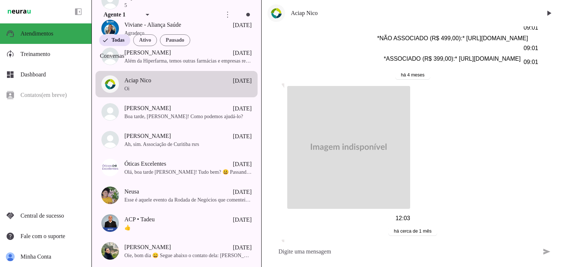
scroll to position [2070, 0]
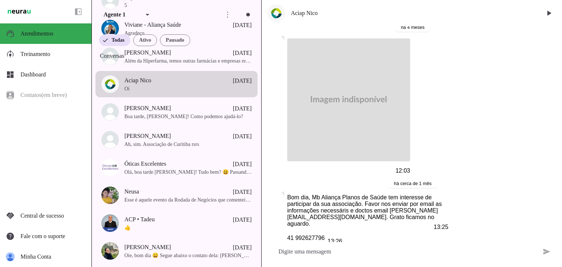
drag, startPoint x: 309, startPoint y: 132, endPoint x: 374, endPoint y: 135, distance: 65.5
click at [0, 0] on slot "Bom dia, Mb Aliança Planos de Saúde tem interesse de participar da sua associaç…" at bounding box center [0, 0] width 0 height 0
drag, startPoint x: 321, startPoint y: 169, endPoint x: 287, endPoint y: 169, distance: 34.0
click at [287, 234] on div "41 992627796 13:26" at bounding box center [314, 239] width 55 height 10
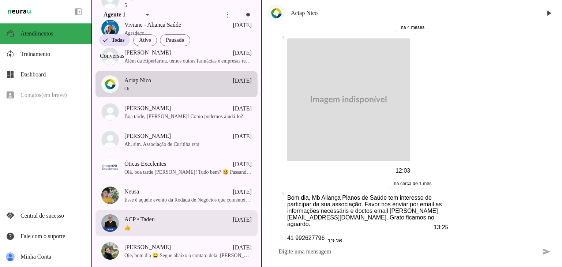
click at [153, 228] on span "👍" at bounding box center [187, 227] width 127 height 7
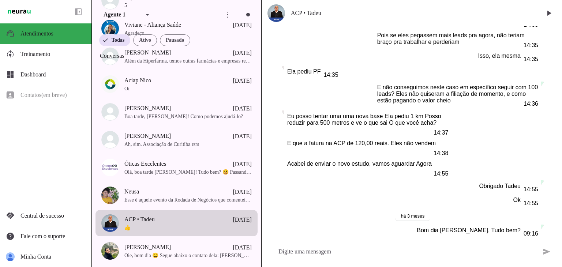
scroll to position [7272, 0]
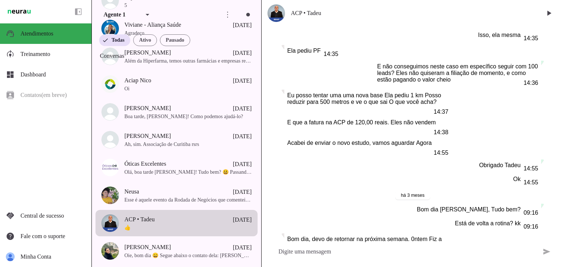
drag, startPoint x: 557, startPoint y: 211, endPoint x: 561, endPoint y: 155, distance: 56.1
click at [561, 155] on div "Agente ativado há 8 meses Oi 10:23 Agente pausado, interação humana no WhatsApp…" at bounding box center [411, 134] width 300 height 216
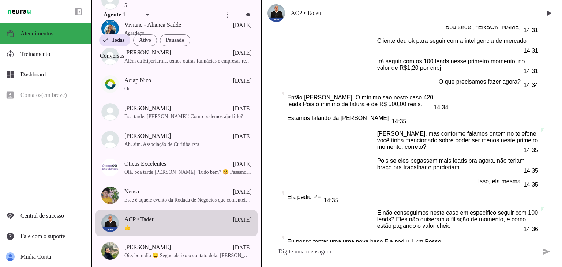
scroll to position [7147, 0]
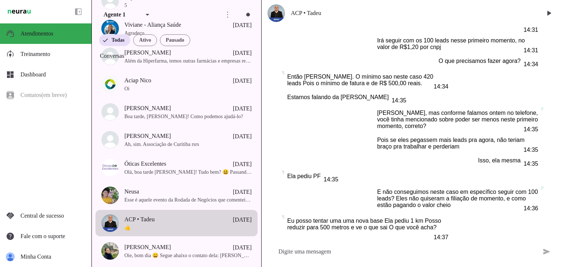
click at [302, 124] on div "Agente ativado há 8 meses Oi 10:23 Agente pausado, interação humana no WhatsApp…" at bounding box center [411, 134] width 300 height 216
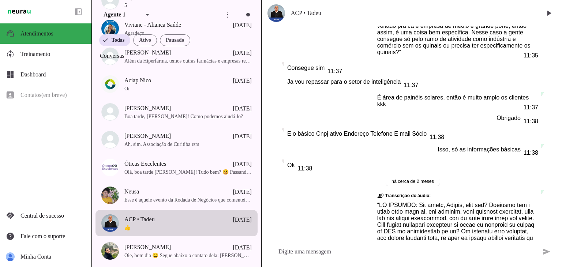
scroll to position [8156, 0]
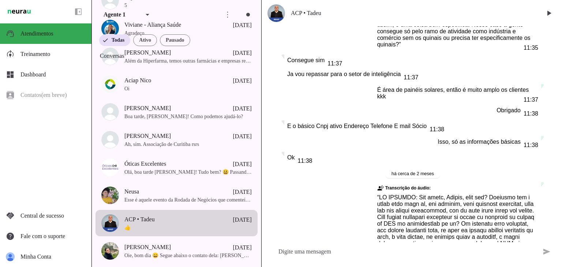
click at [319, 14] on span "ACP • Tadeu" at bounding box center [413, 13] width 245 height 9
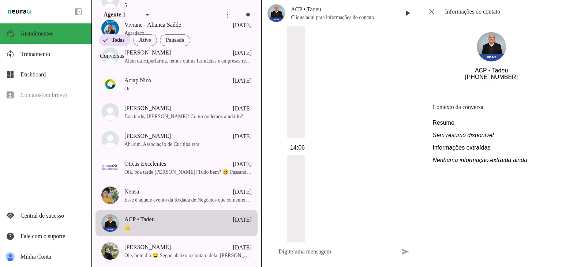
scroll to position [11789, 0]
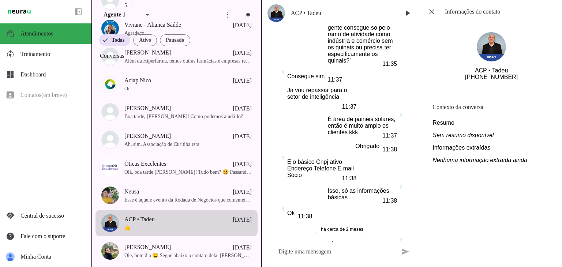
drag, startPoint x: 519, startPoint y: 84, endPoint x: 480, endPoint y: 84, distance: 38.4
click at [480, 84] on section "ACP • Tadeu [PHONE_NUMBER]" at bounding box center [490, 56] width 129 height 66
click at [279, 161] on div "Agente ativado há 8 meses Oi 10:23 Agente pausado, interação humana no WhatsApp…" at bounding box center [340, 134] width 159 height 216
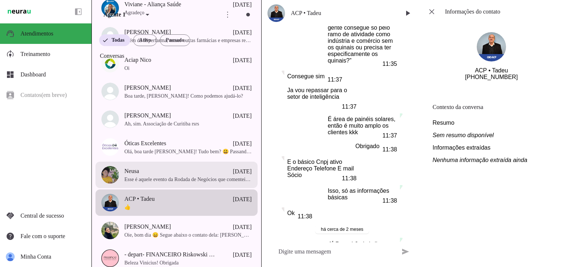
scroll to position [2705, 0]
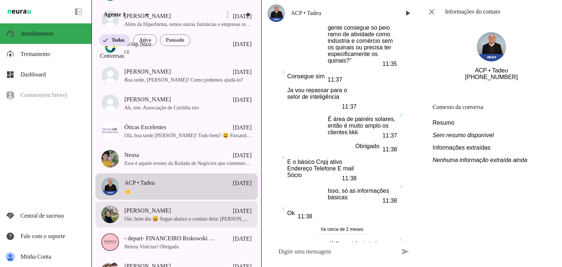
click at [197, 223] on span "Oie, bom dia 😄 Segue abaixo o contato dela: [PERSON_NAME] - 41 992368185" at bounding box center [187, 218] width 127 height 7
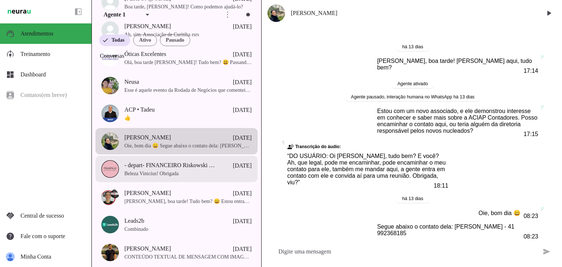
scroll to position [2815, 0]
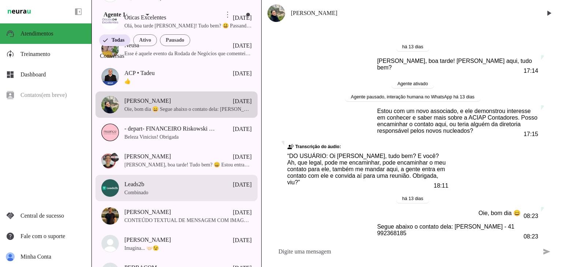
click at [192, 189] on span "Leads2b [DATE]" at bounding box center [187, 184] width 127 height 9
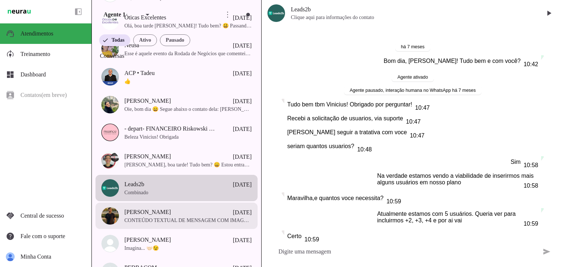
scroll to position [7198, 0]
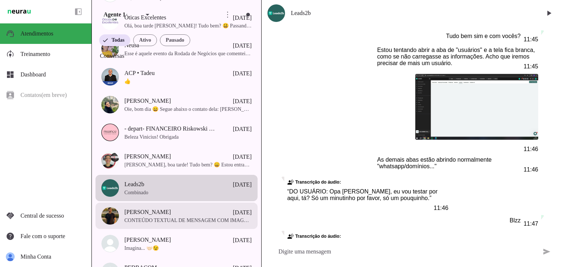
click at [199, 224] on span "CONTEÚDO TEXTUAL DE MENSAGEM COM IMAGEM (URL [URL][DOMAIN_NAME]) :" at bounding box center [187, 220] width 127 height 7
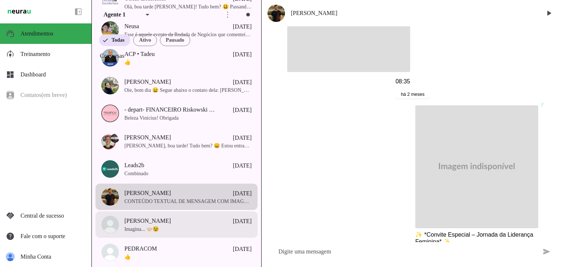
scroll to position [2925, 0]
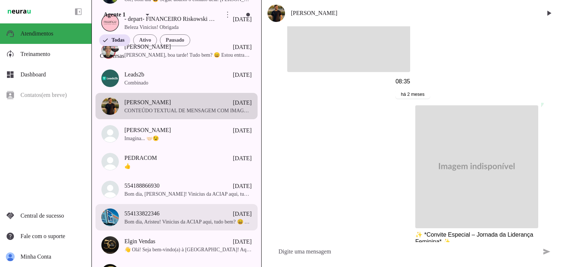
click at [169, 216] on span "554133822346 [DATE]" at bounding box center [187, 213] width 127 height 9
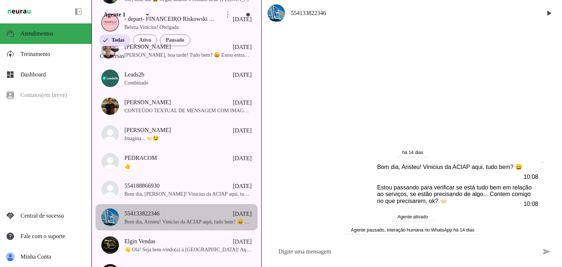
click at [104, 222] on img at bounding box center [110, 217] width 18 height 18
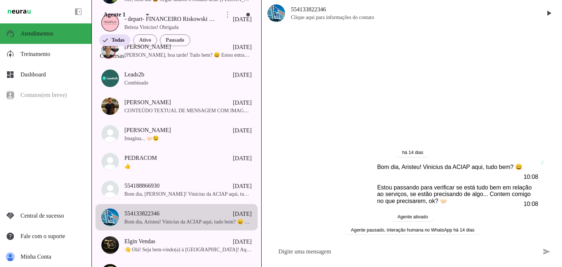
click at [277, 10] on img at bounding box center [276, 13] width 18 height 18
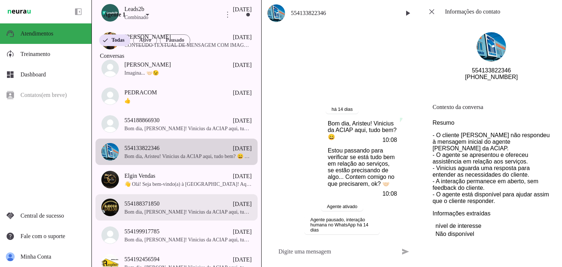
scroll to position [2998, 0]
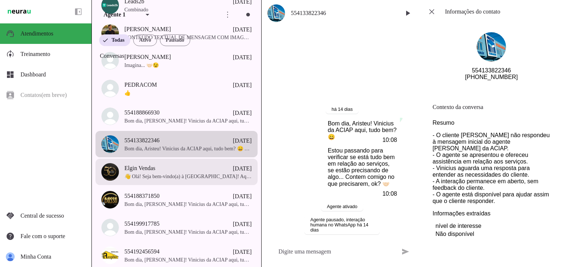
click at [172, 178] on span "👋 Olá! Seja bem-vindo(a) à [GEOGRAPHIC_DATA]! Aqui é a Graziela 😎 Aqui você pod…" at bounding box center [187, 176] width 127 height 7
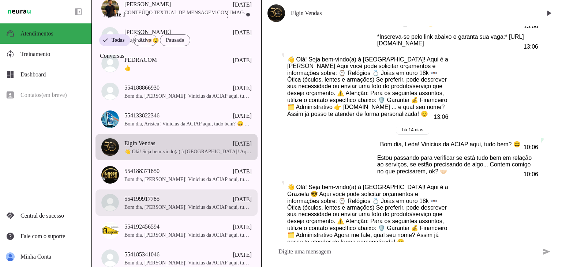
scroll to position [3034, 0]
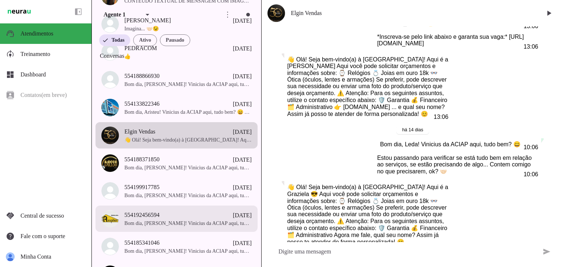
click at [177, 226] on span "Bom dia, [PERSON_NAME]! Vinicius da ACIAP aqui, tudo bem? 😄 Estou passando para…" at bounding box center [187, 223] width 127 height 7
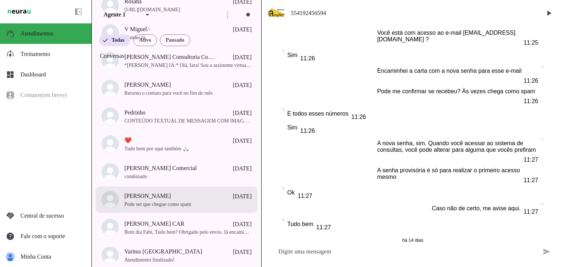
scroll to position [4679, 0]
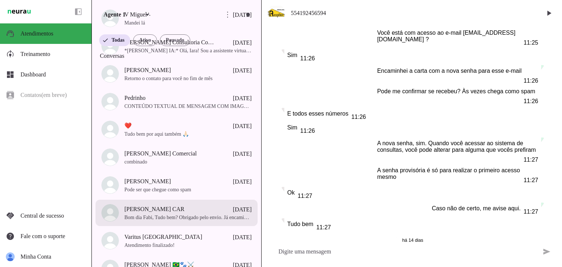
click at [203, 219] on span "Bom dia Fabi, Tudo bem? Obrigado pelo envio. Já encaminhado ao financeiro para …" at bounding box center [187, 217] width 127 height 7
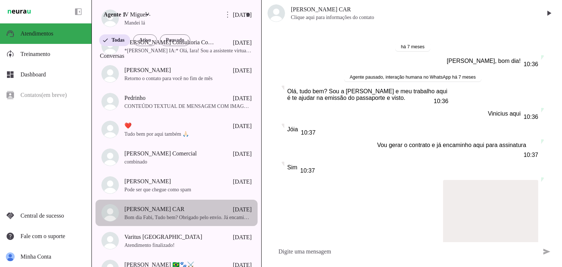
scroll to position [3652, 0]
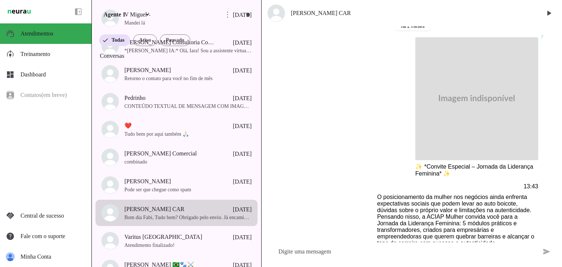
click at [340, 13] on span "[PERSON_NAME] CAR" at bounding box center [413, 13] width 245 height 9
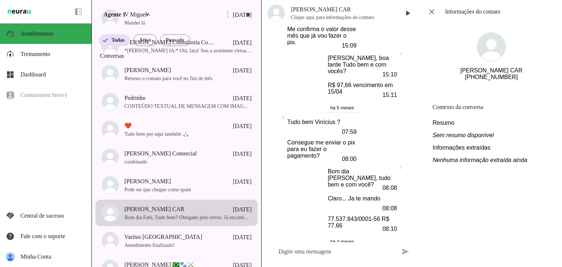
scroll to position [5299, 0]
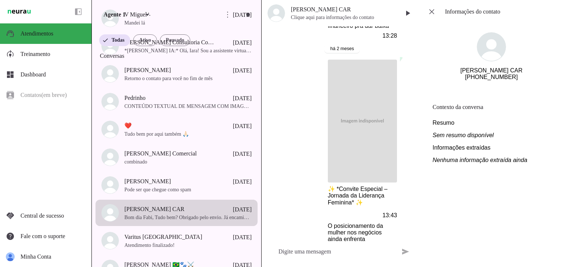
drag, startPoint x: 533, startPoint y: 71, endPoint x: 453, endPoint y: 69, distance: 80.4
click at [453, 69] on section "[PERSON_NAME] CAR [PHONE_NUMBER]" at bounding box center [490, 56] width 129 height 66
drag, startPoint x: 482, startPoint y: 82, endPoint x: 516, endPoint y: 83, distance: 34.0
click at [516, 83] on section "[PERSON_NAME] CAR [PHONE_NUMBER]" at bounding box center [490, 56] width 129 height 66
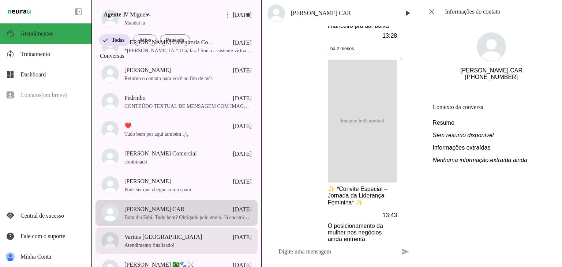
click at [166, 240] on span "Varitus [GEOGRAPHIC_DATA] [DATE]" at bounding box center [187, 237] width 127 height 9
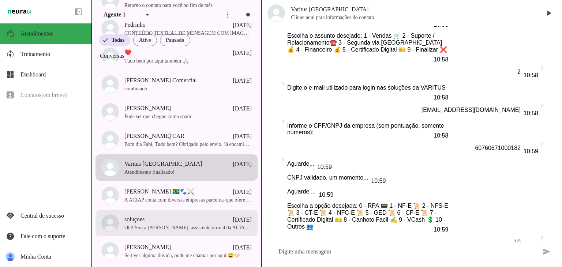
scroll to position [7066, 0]
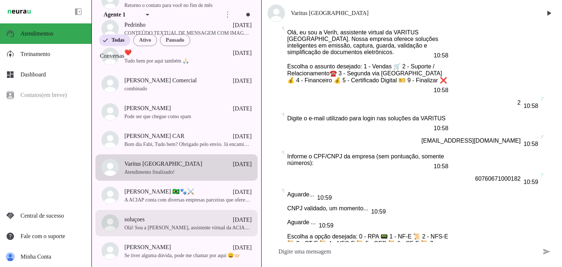
click at [165, 231] on span "Olá! Sou a [PERSON_NAME], assistente virtual da ACIAP [GEOGRAPHIC_DATA]. A ACIA…" at bounding box center [187, 227] width 127 height 7
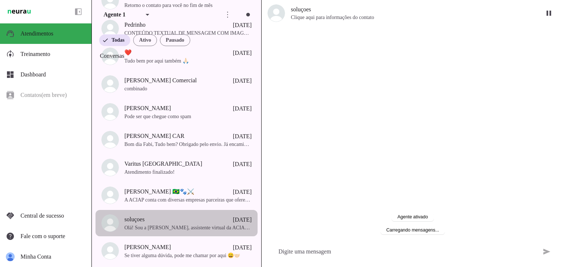
scroll to position [34, 0]
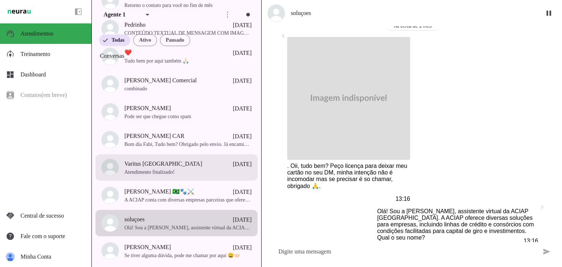
click at [177, 176] on span "Atendimento finalizado!" at bounding box center [187, 172] width 127 height 7
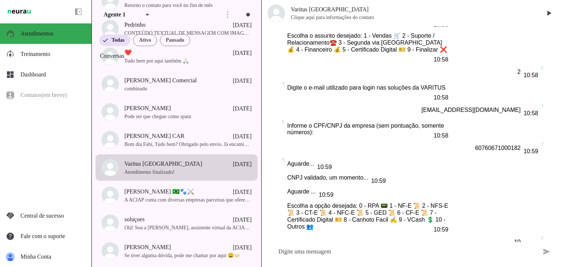
scroll to position [7066, 0]
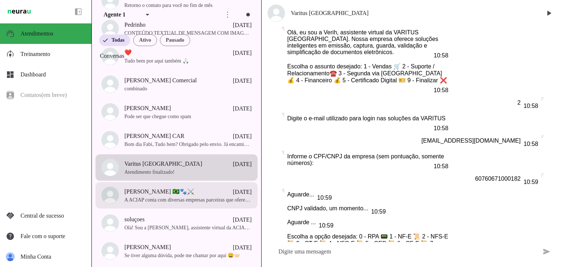
click at [181, 203] on span "A ACIAP conta com diversas empresas parceiras que oferecem vantagens exclusivas…" at bounding box center [187, 199] width 127 height 7
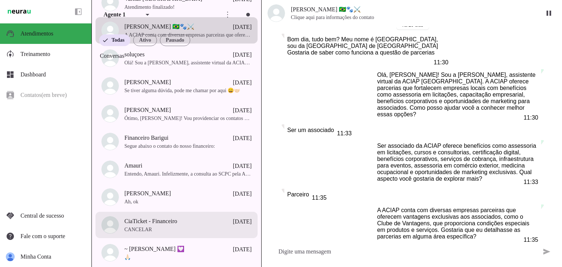
scroll to position [4935, 0]
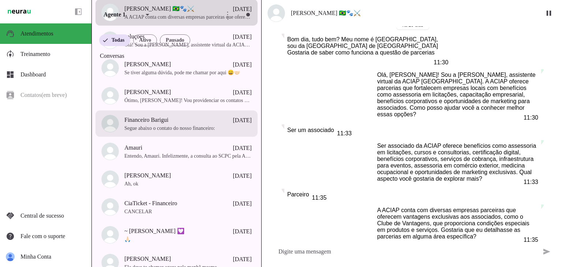
click at [215, 130] on span "Segue abaixo o contato do nosso financeiro:" at bounding box center [187, 128] width 127 height 7
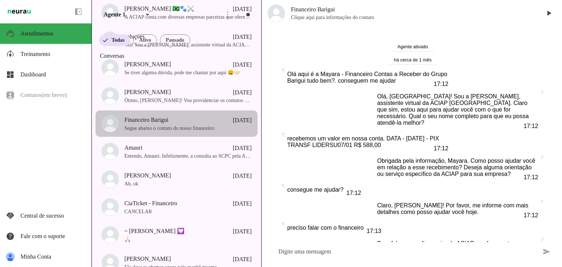
scroll to position [94, 0]
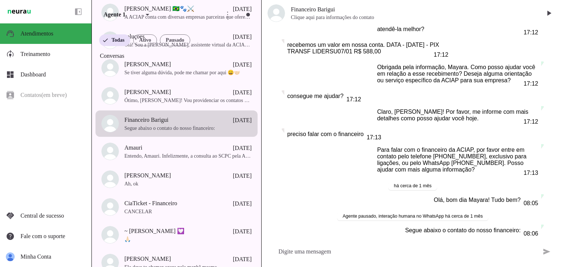
drag, startPoint x: 352, startPoint y: 9, endPoint x: 266, endPoint y: 12, distance: 86.3
click at [266, 12] on md-item "Financeiro Barigui" at bounding box center [411, 13] width 300 height 26
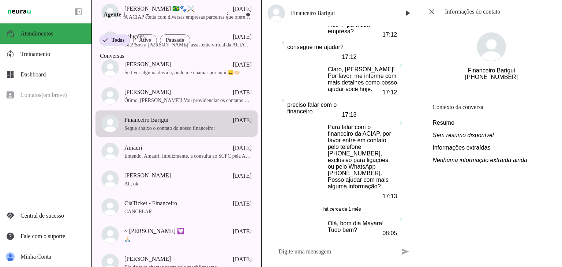
drag, startPoint x: 524, startPoint y: 81, endPoint x: 510, endPoint y: 85, distance: 14.1
click at [510, 85] on section "Financeiro Barigui [PHONE_NUMBER]" at bounding box center [490, 56] width 129 height 66
drag, startPoint x: 520, startPoint y: 83, endPoint x: 479, endPoint y: 81, distance: 41.0
click at [479, 81] on section "Financeiro Barigui [PHONE_NUMBER]" at bounding box center [490, 56] width 129 height 66
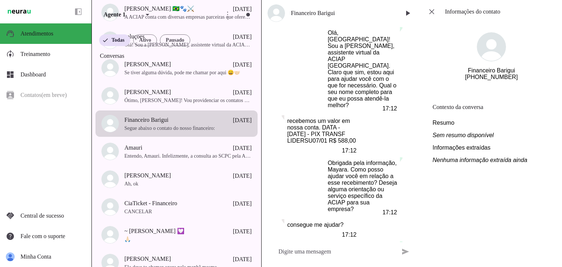
scroll to position [5, 0]
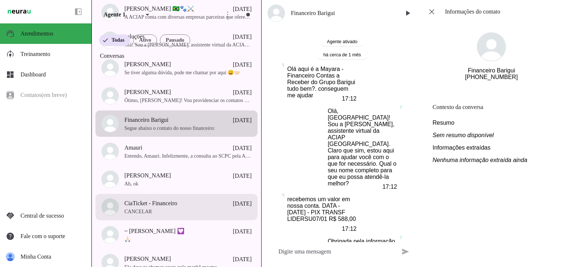
click at [182, 215] on span "CANCELAR" at bounding box center [187, 211] width 127 height 7
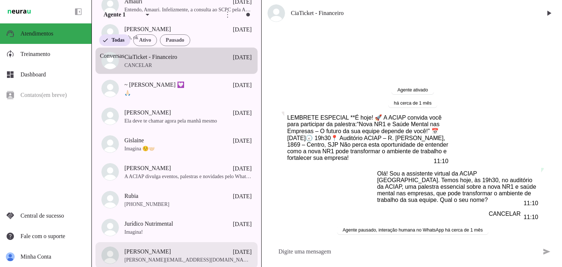
scroll to position [5118, 0]
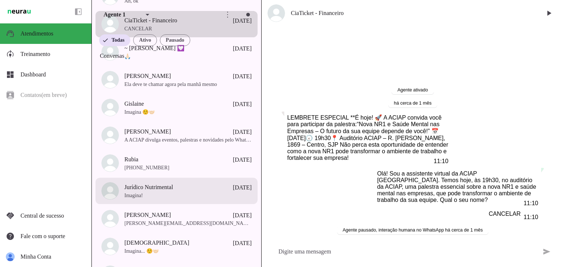
click at [172, 192] on span "Jurídico Nutrimental" at bounding box center [148, 187] width 49 height 9
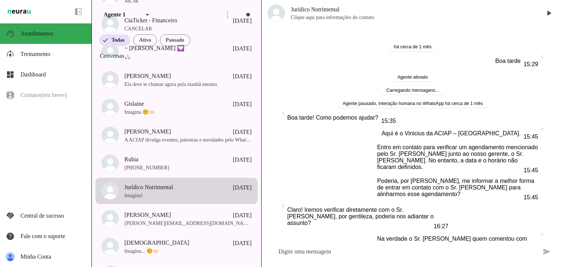
scroll to position [190, 0]
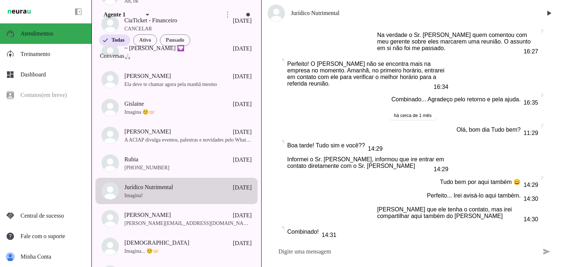
click at [325, 10] on span "Jurídico Nutrimental" at bounding box center [413, 13] width 245 height 9
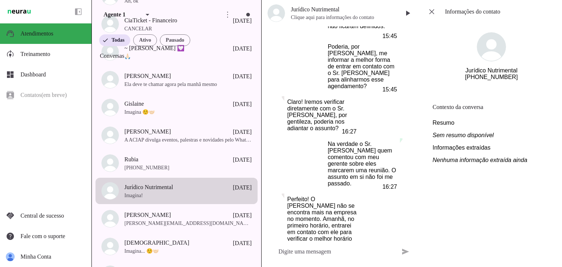
scroll to position [407, 0]
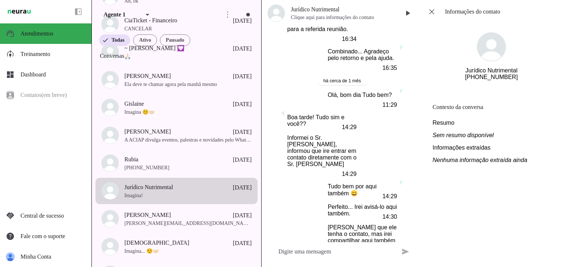
drag, startPoint x: 542, startPoint y: 75, endPoint x: 450, endPoint y: 66, distance: 92.2
click at [450, 66] on section "Jurídico Nutrimental [PHONE_NUMBER]" at bounding box center [490, 56] width 129 height 66
drag, startPoint x: 513, startPoint y: 84, endPoint x: 480, endPoint y: 84, distance: 32.9
click at [480, 80] on div "[PHONE_NUMBER]" at bounding box center [491, 77] width 53 height 7
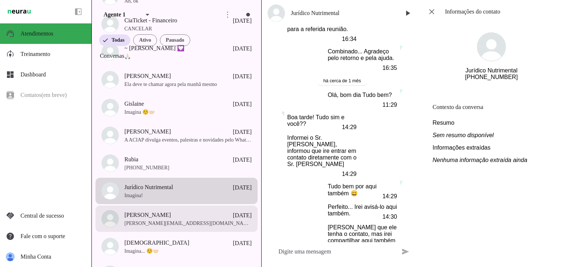
click at [198, 224] on span "[PERSON_NAME][EMAIL_ADDRESS][DOMAIN_NAME]" at bounding box center [187, 223] width 127 height 7
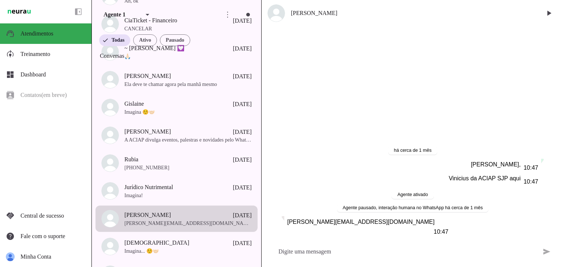
drag, startPoint x: 364, startPoint y: 230, endPoint x: 281, endPoint y: 229, distance: 83.7
click at [281, 229] on div "há cerca de 1 mês [PERSON_NAME], 10:47 Vinicius da ACIAP SJP aqui 10:47 Agente …" at bounding box center [411, 186] width 300 height 112
click at [367, 228] on div "[PERSON_NAME][EMAIL_ADDRESS][DOMAIN_NAME] 10:47" at bounding box center [367, 226] width 161 height 16
drag, startPoint x: 366, startPoint y: 230, endPoint x: 285, endPoint y: 231, distance: 80.8
click at [285, 231] on whatsapp-message-bubble "[PERSON_NAME][EMAIL_ADDRESS][DOMAIN_NAME] 10:47" at bounding box center [367, 225] width 167 height 19
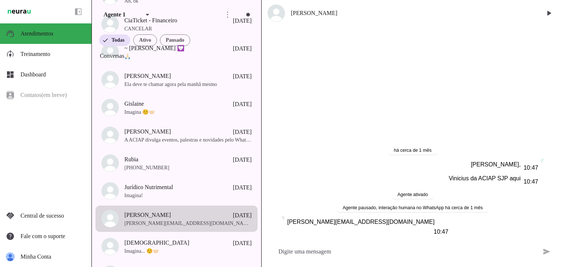
click at [315, 12] on span "[PERSON_NAME]" at bounding box center [413, 13] width 245 height 9
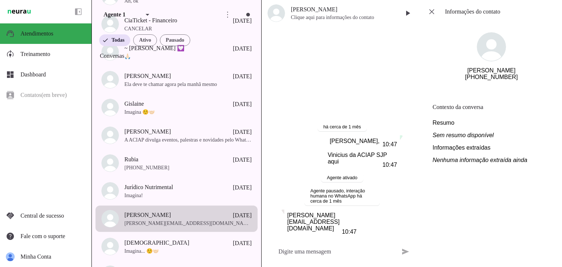
drag, startPoint x: 521, startPoint y: 82, endPoint x: 500, endPoint y: 85, distance: 21.8
click at [500, 85] on section "[PERSON_NAME] [PHONE_NUMBER]" at bounding box center [490, 56] width 129 height 66
click at [519, 82] on section "[PERSON_NAME] [PHONE_NUMBER]" at bounding box center [490, 56] width 129 height 66
drag, startPoint x: 519, startPoint y: 82, endPoint x: 492, endPoint y: 83, distance: 27.4
click at [492, 83] on section "[PERSON_NAME] [PHONE_NUMBER]" at bounding box center [490, 56] width 129 height 66
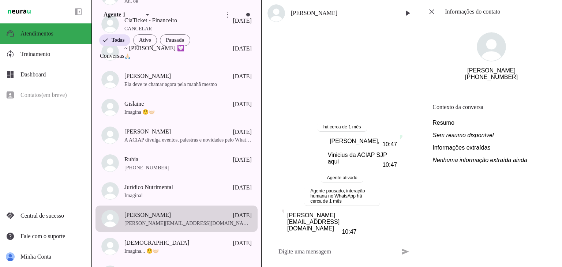
click at [521, 83] on section "[PERSON_NAME] [PHONE_NUMBER]" at bounding box center [490, 56] width 129 height 66
drag, startPoint x: 513, startPoint y: 83, endPoint x: 480, endPoint y: 82, distance: 32.9
click at [480, 82] on section "[PERSON_NAME] [PHONE_NUMBER]" at bounding box center [490, 56] width 129 height 66
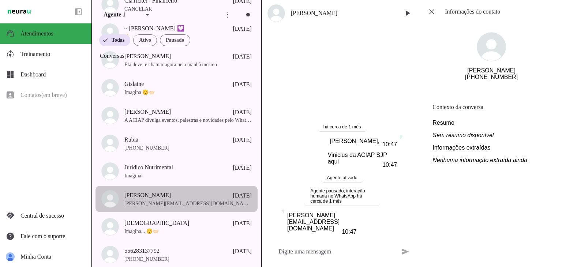
scroll to position [5155, 0]
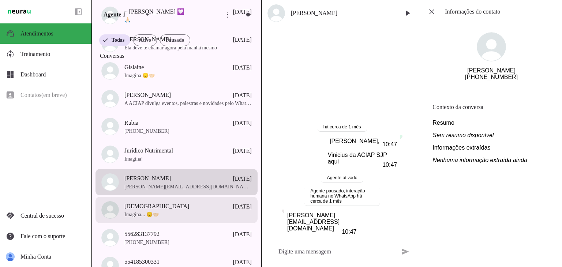
click at [161, 205] on div at bounding box center [187, 210] width 127 height 18
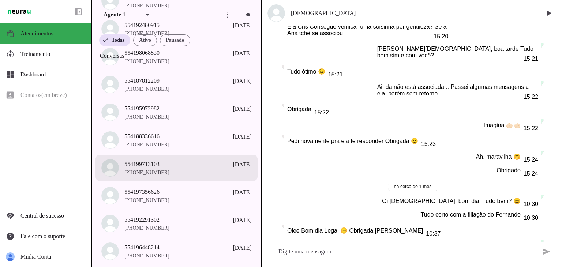
scroll to position [5922, 0]
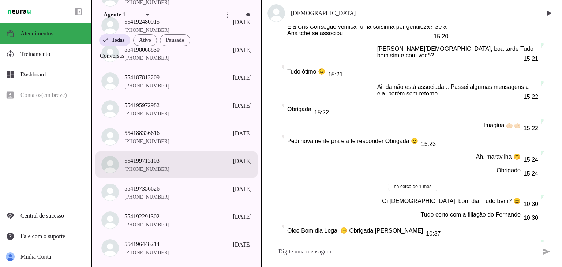
click at [196, 166] on span "554199713103 [DATE]" at bounding box center [187, 160] width 127 height 9
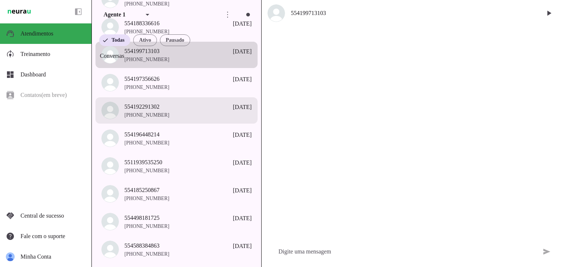
scroll to position [5922, 0]
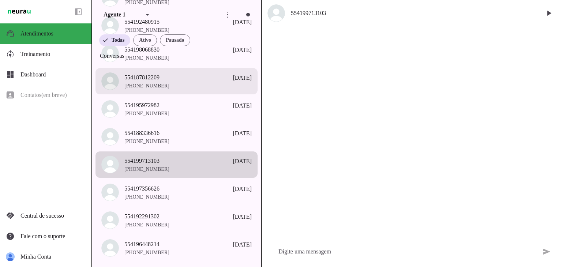
click at [164, 94] on md-item "554187812209 [DATE] [PHONE_NUMBER]" at bounding box center [176, 81] width 162 height 26
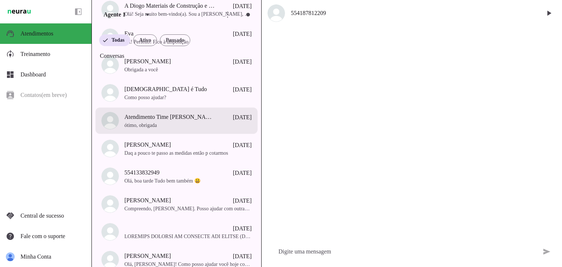
scroll to position [6904, 0]
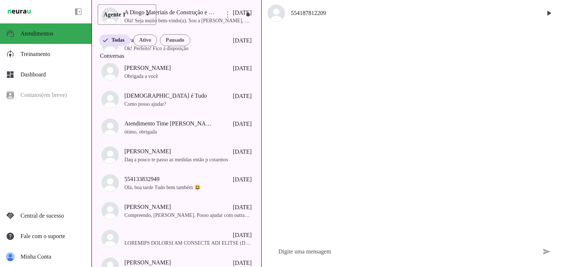
click at [130, 18] on div "Agente 1" at bounding box center [117, 14] width 39 height 20
click at [0, 0] on slot "Agente 2" at bounding box center [0, 0] width 0 height 0
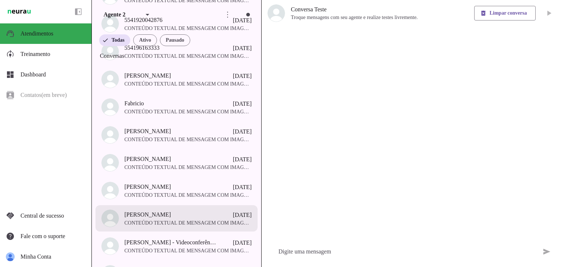
scroll to position [7121, 0]
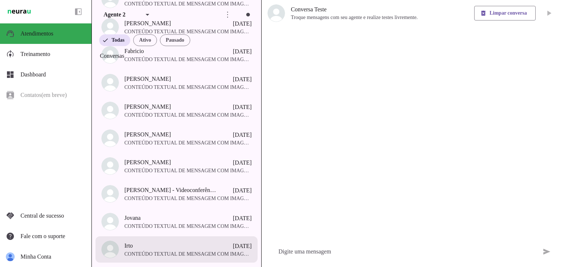
click at [199, 246] on span "Irto [DATE]" at bounding box center [187, 245] width 127 height 9
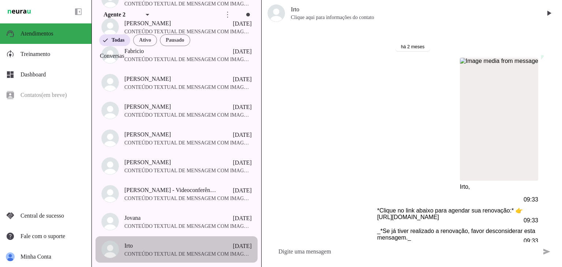
scroll to position [49, 0]
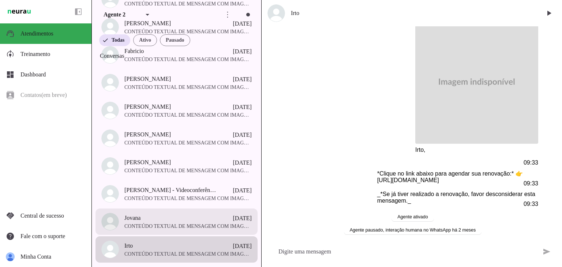
click at [167, 219] on span "Jovana [DATE]" at bounding box center [187, 217] width 127 height 9
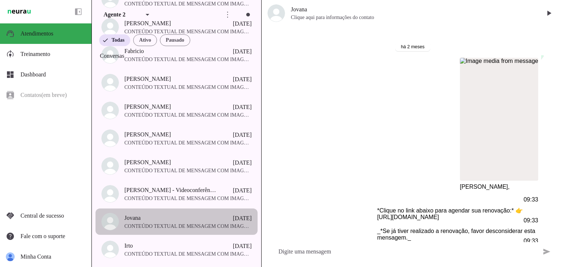
scroll to position [49, 0]
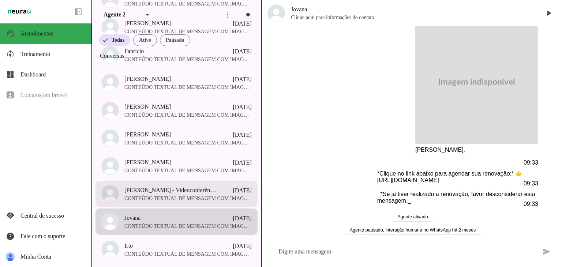
click at [171, 203] on md-item "[PERSON_NAME] - Videoconferência [DATE] CONTEÚDO TEXTUAL DE MENSAGEM COM IMAGEM…" at bounding box center [176, 194] width 162 height 26
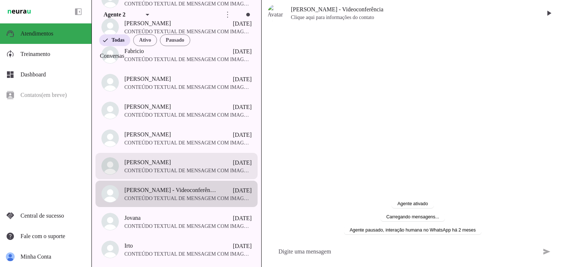
click at [172, 167] on span "CONTEÚDO TEXTUAL DE MENSAGEM COM IMAGEM (URL [URL][DOMAIN_NAME]) : [PERSON_NAME…" at bounding box center [187, 170] width 127 height 7
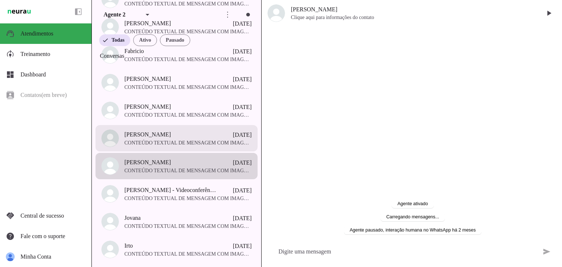
click at [176, 142] on span "CONTEÚDO TEXTUAL DE MENSAGEM COM IMAGEM (URL [URL][DOMAIN_NAME]) : [PERSON_NAME…" at bounding box center [187, 142] width 127 height 7
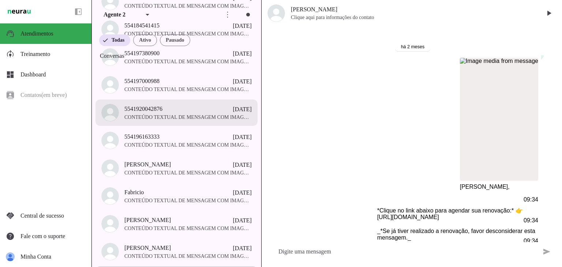
scroll to position [49, 0]
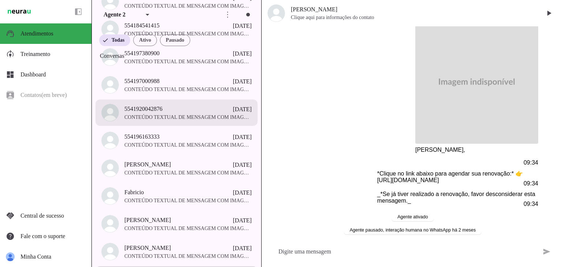
click at [179, 119] on span "CONTEÚDO TEXTUAL DE MENSAGEM COM IMAGEM (URL [URL][DOMAIN_NAME]) : MERCEARIA AG…" at bounding box center [187, 117] width 127 height 7
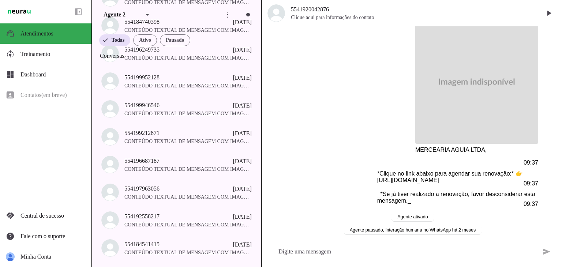
scroll to position [6755, 0]
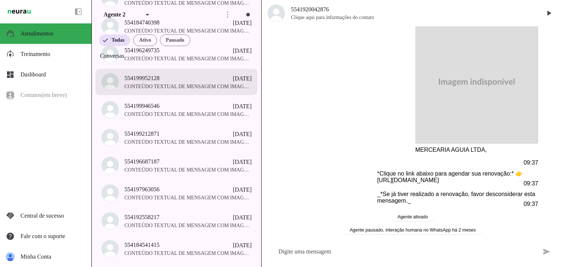
click at [202, 87] on span "CONTEÚDO TEXTUAL DE MENSAGEM COM IMAGEM (URL [URL][DOMAIN_NAME]) : UP PARTICIPA…" at bounding box center [187, 86] width 127 height 7
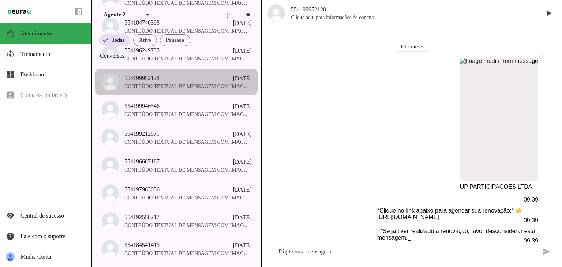
scroll to position [49, 0]
